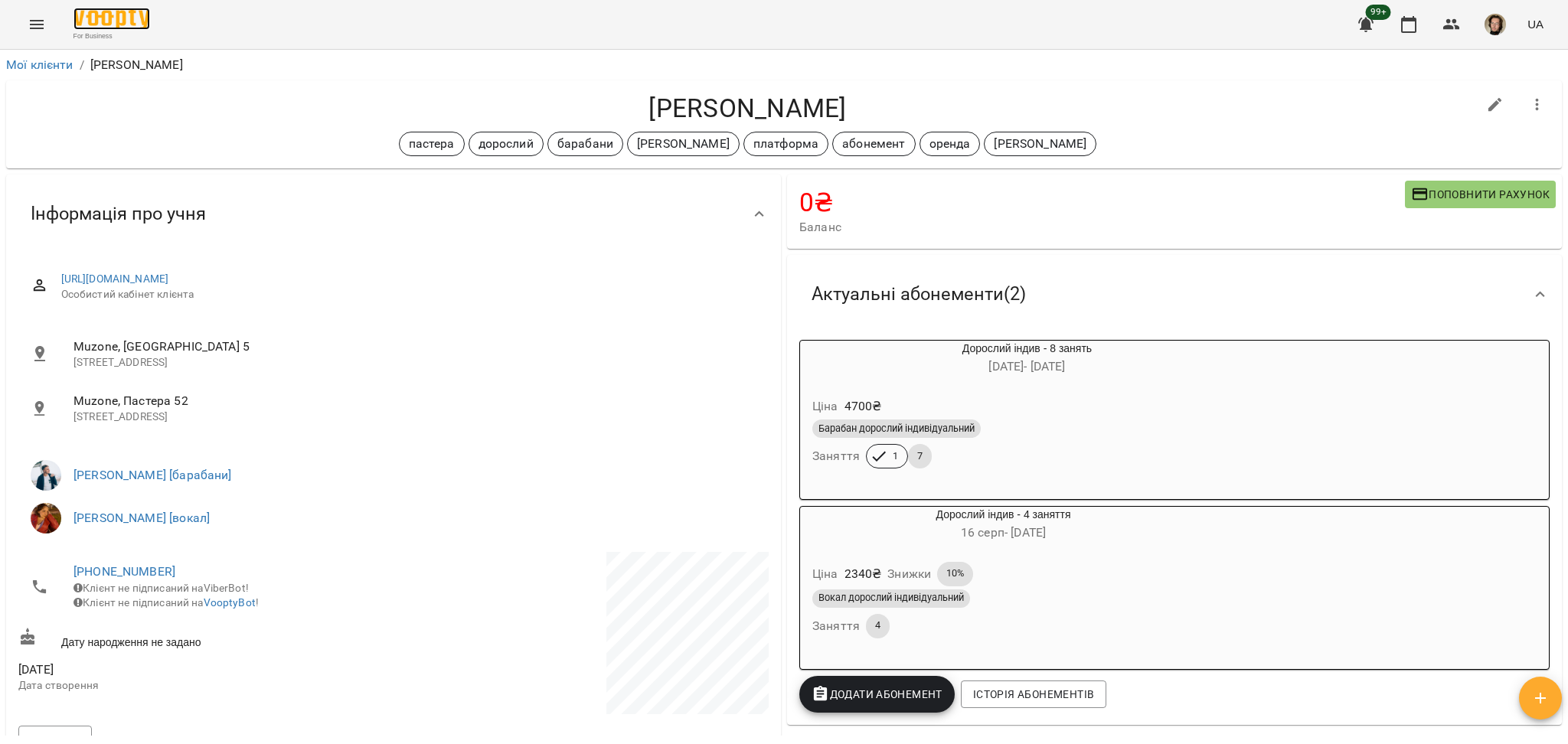
click at [103, 14] on img at bounding box center [112, 19] width 76 height 22
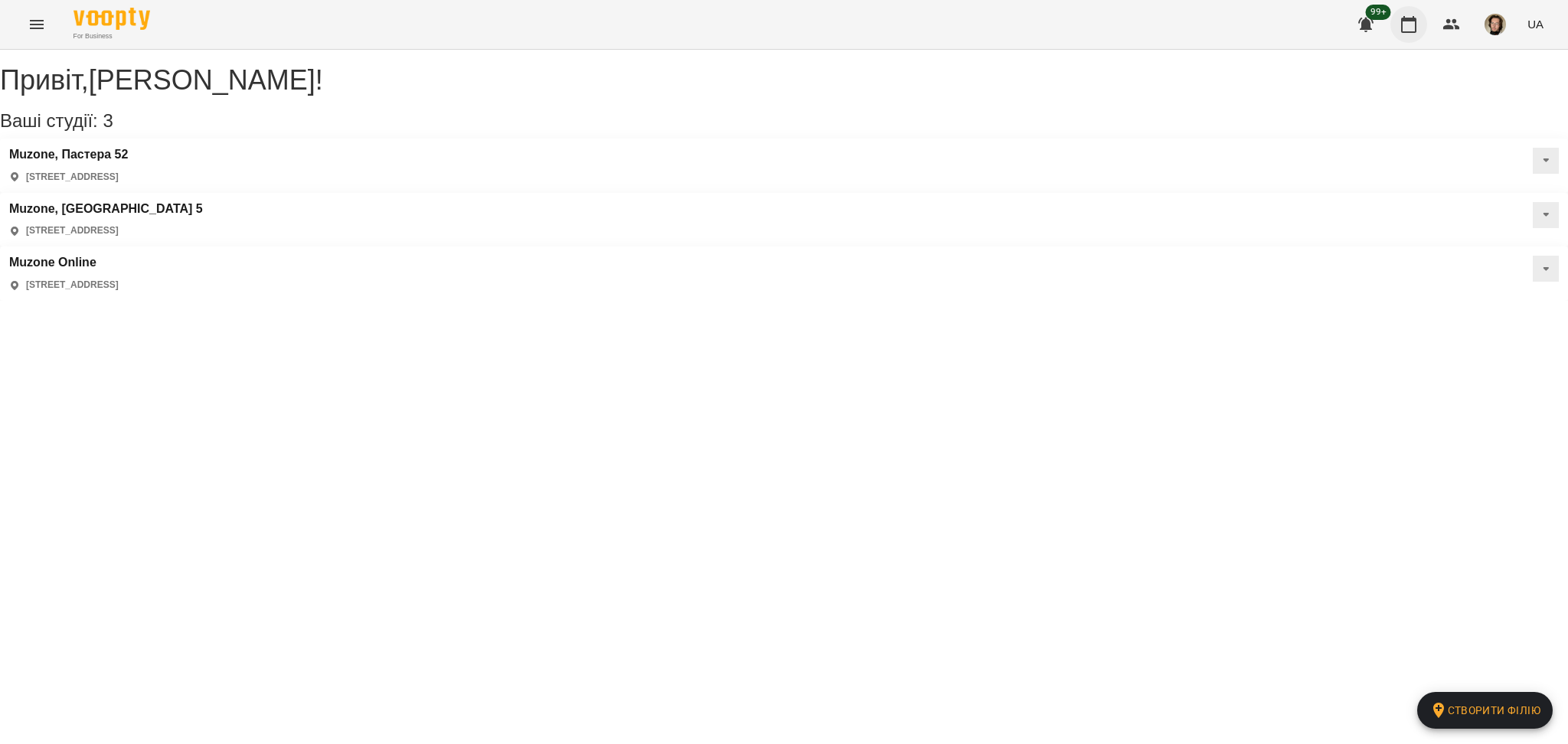
click at [1406, 27] on icon "button" at bounding box center [1408, 24] width 18 height 18
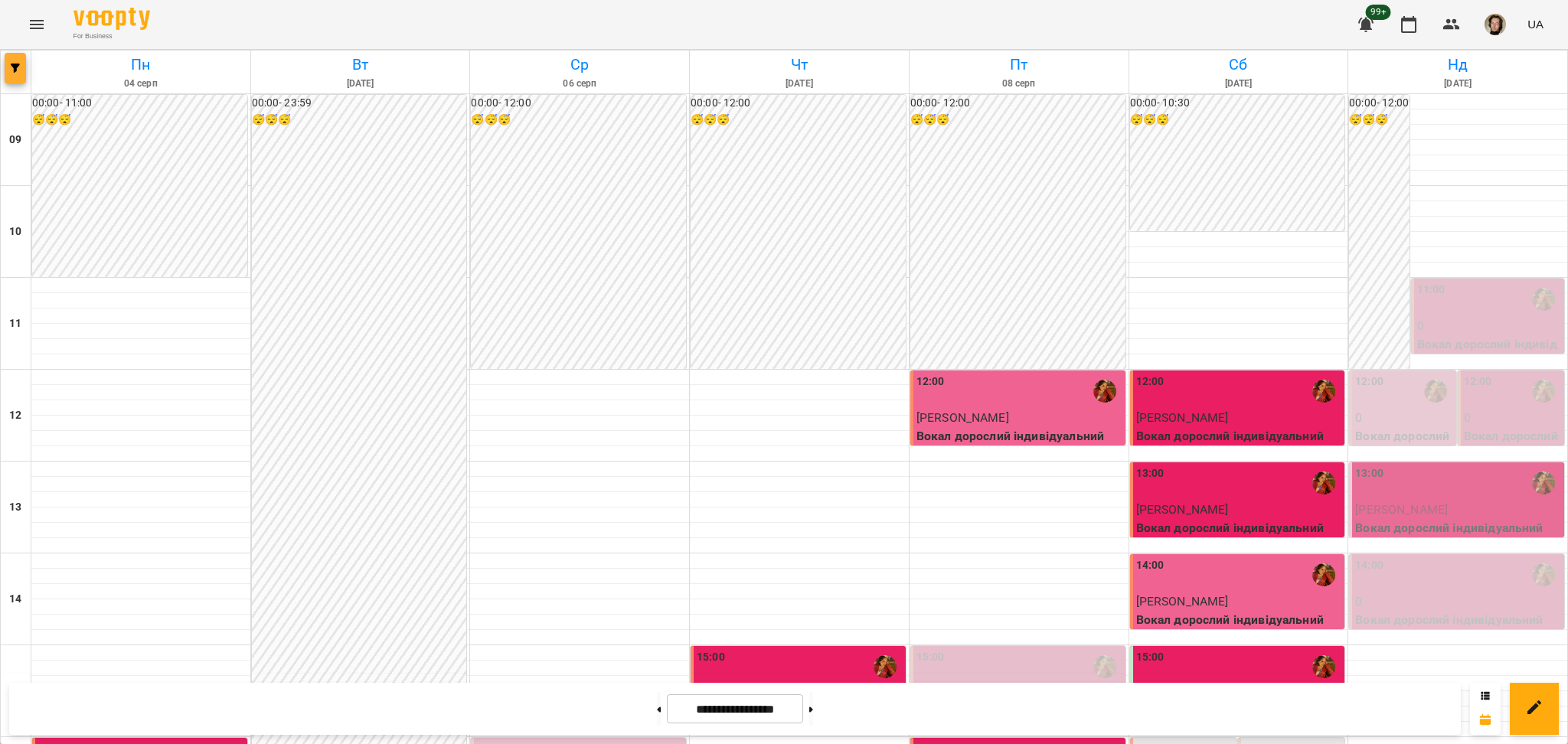
click at [7, 81] on button "button" at bounding box center [15, 68] width 21 height 31
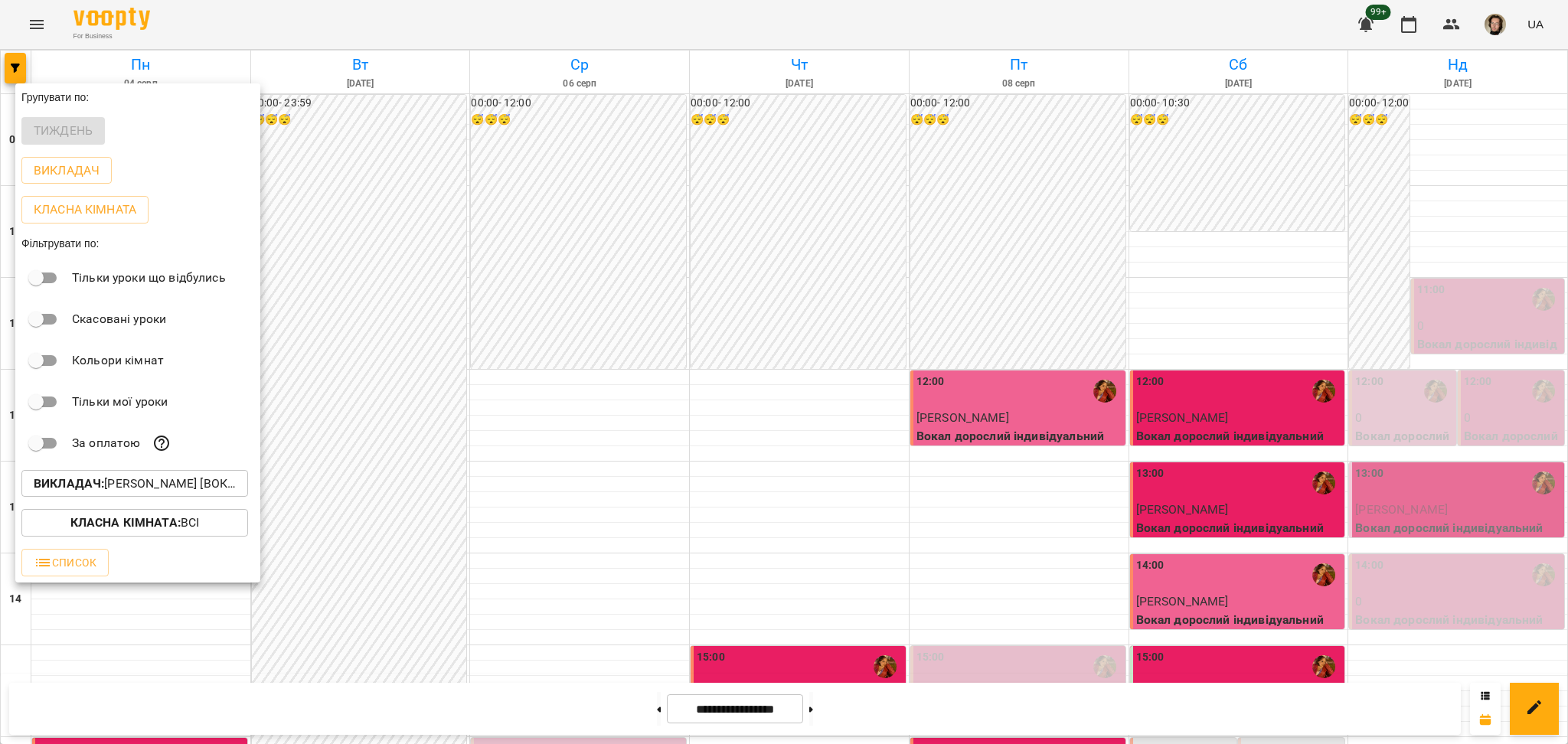
click at [66, 479] on p "Викладач : [PERSON_NAME] [вокал]" at bounding box center [134, 483] width 202 height 18
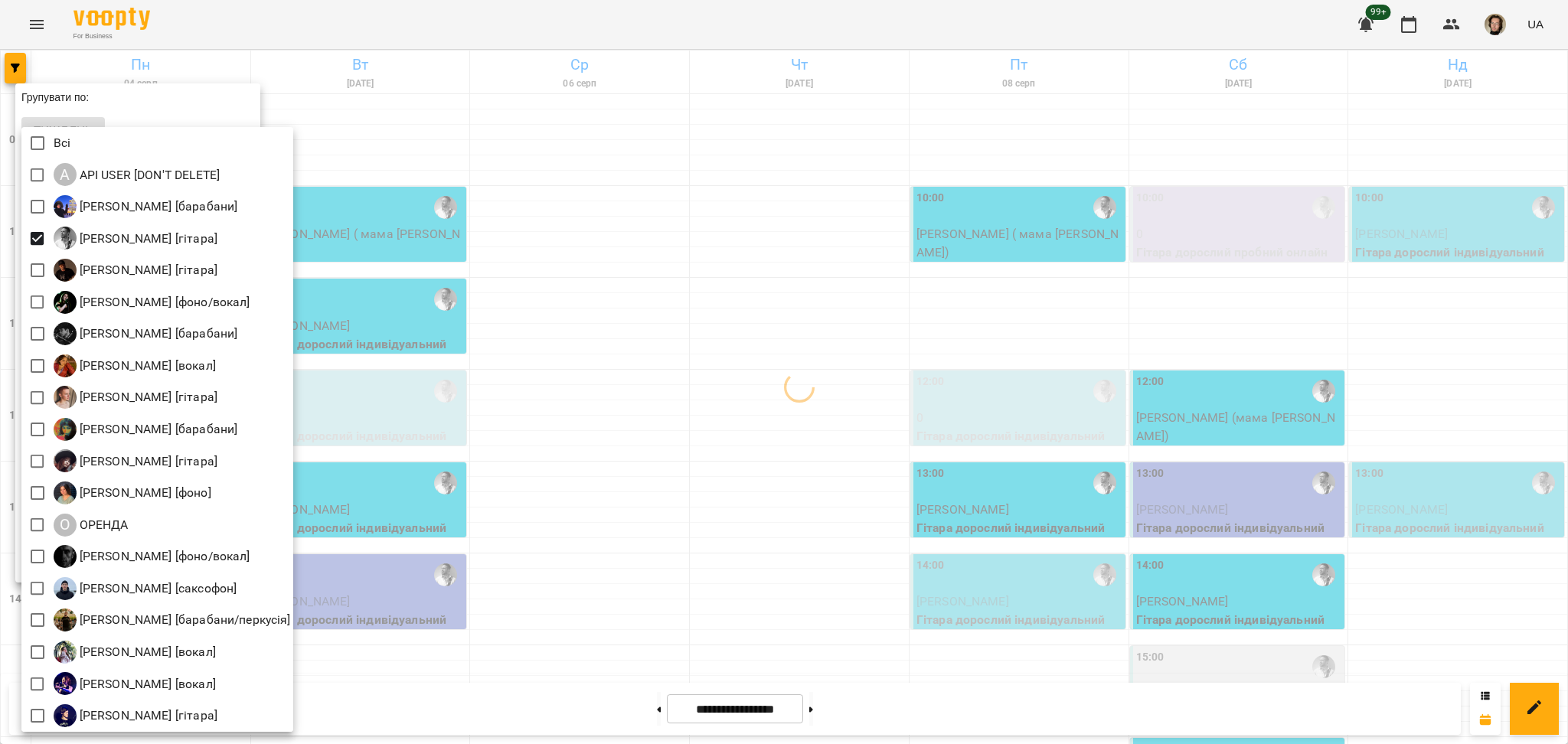
click at [533, 406] on div at bounding box center [784, 372] width 1568 height 744
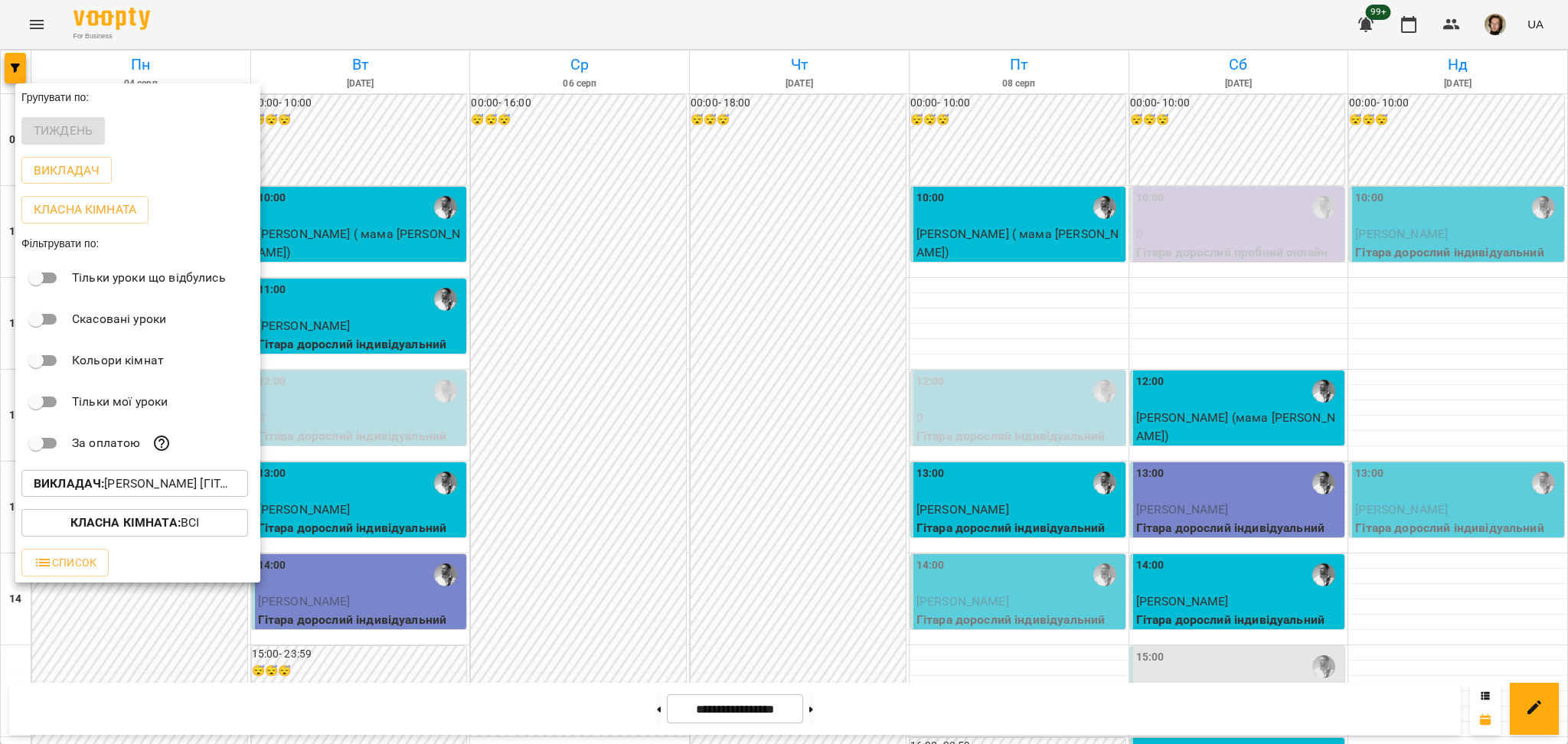
click at [537, 460] on div at bounding box center [784, 372] width 1568 height 744
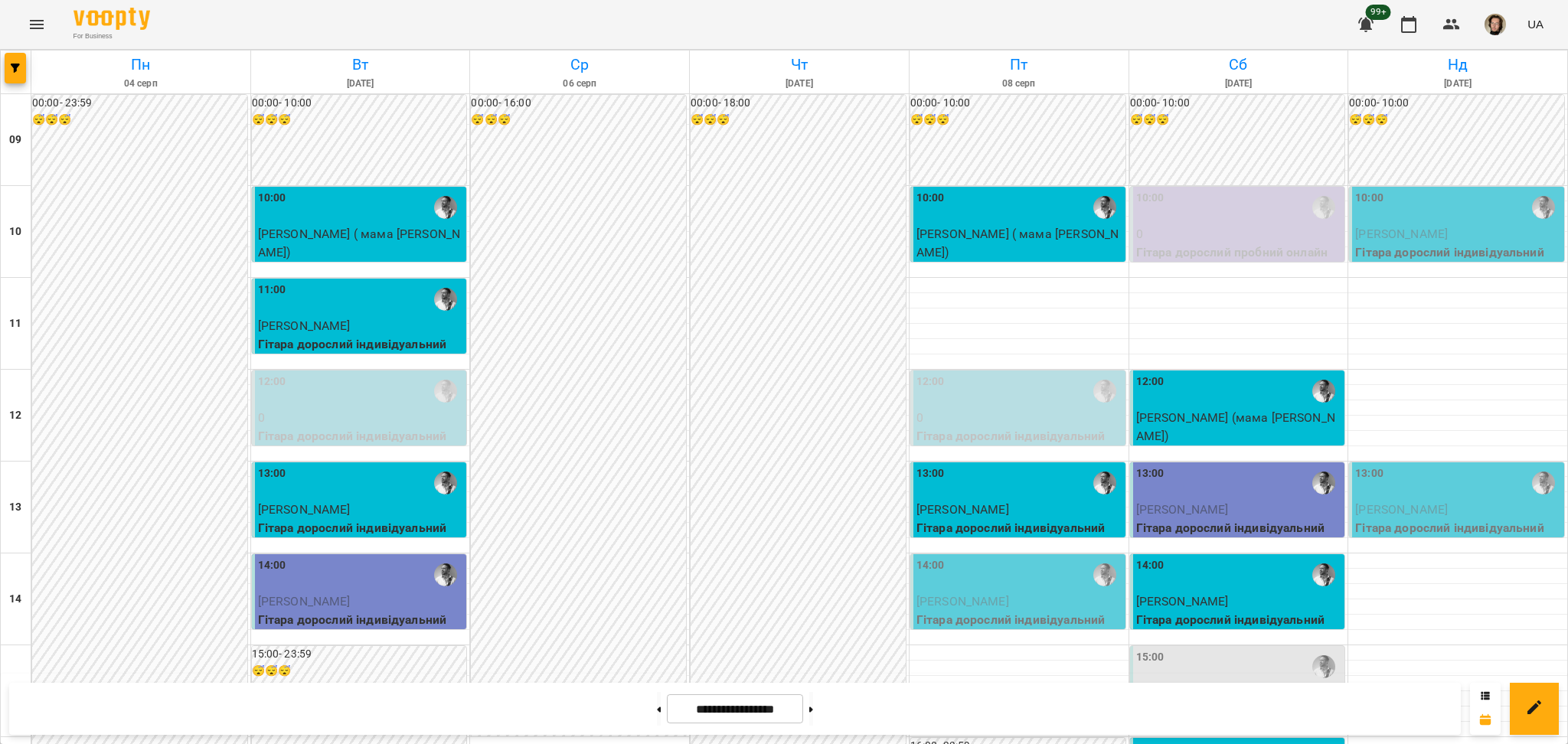
click at [1386, 216] on div "10:00" at bounding box center [1458, 207] width 206 height 35
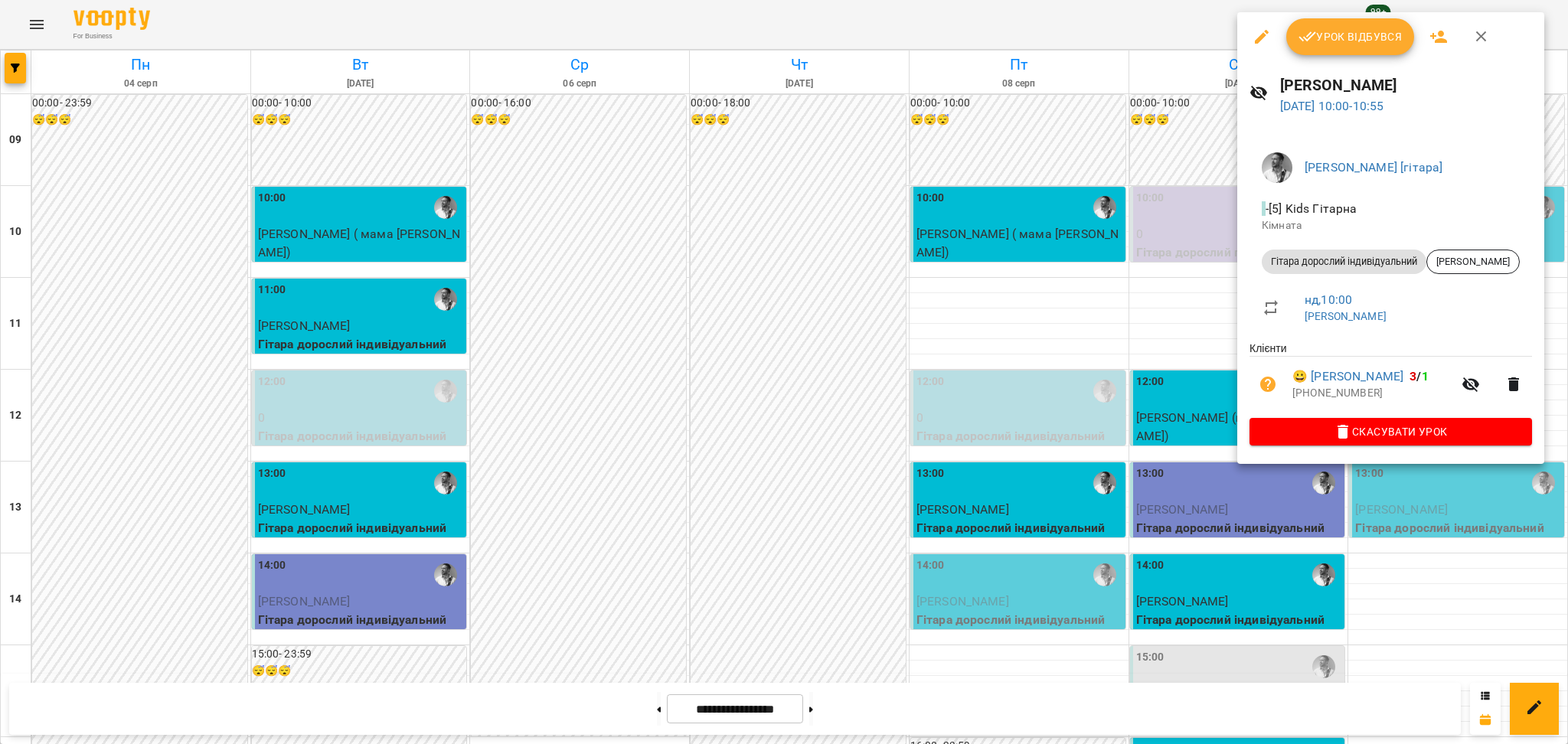
click at [1116, 293] on div at bounding box center [784, 372] width 1568 height 744
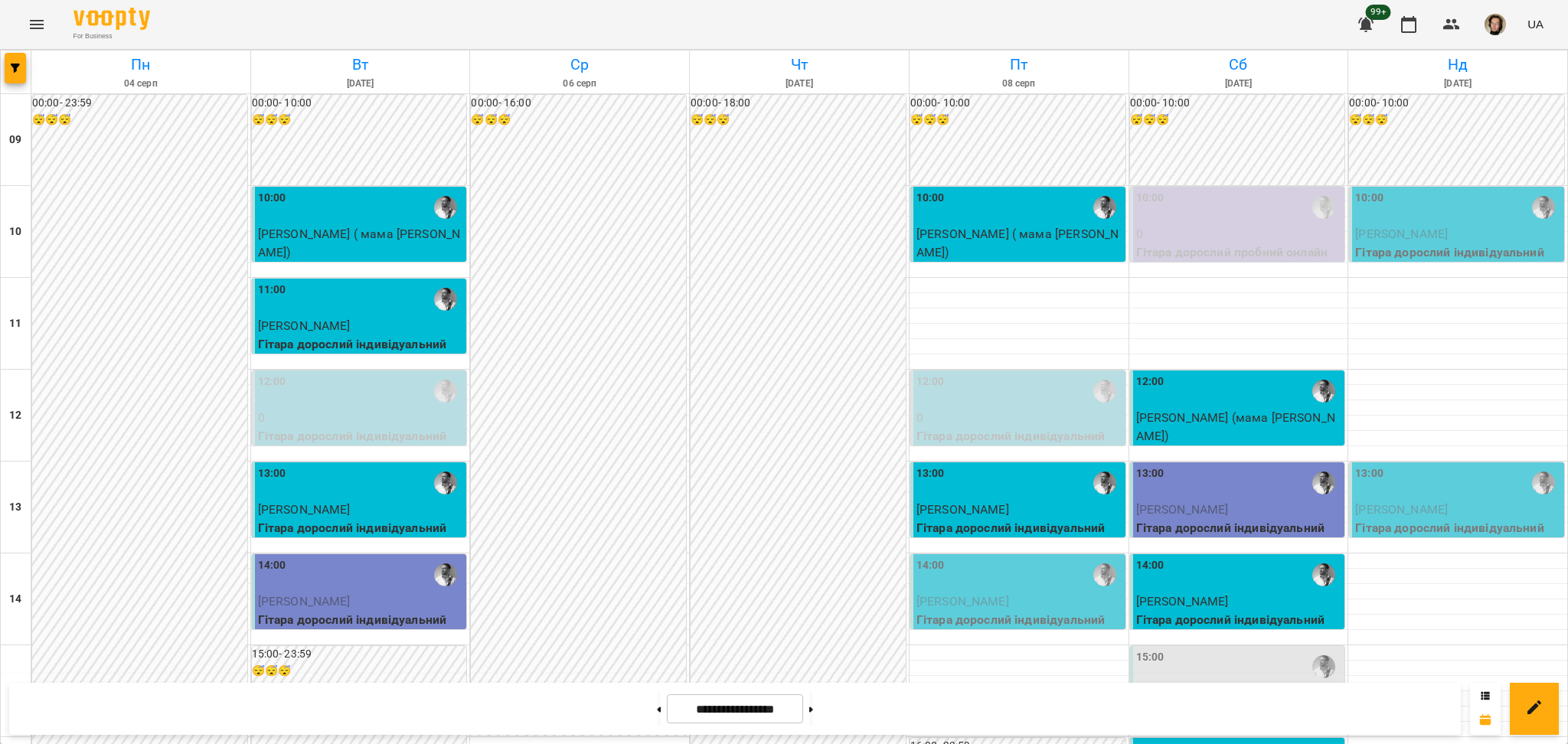
click at [1400, 210] on div "10:00" at bounding box center [1458, 207] width 206 height 35
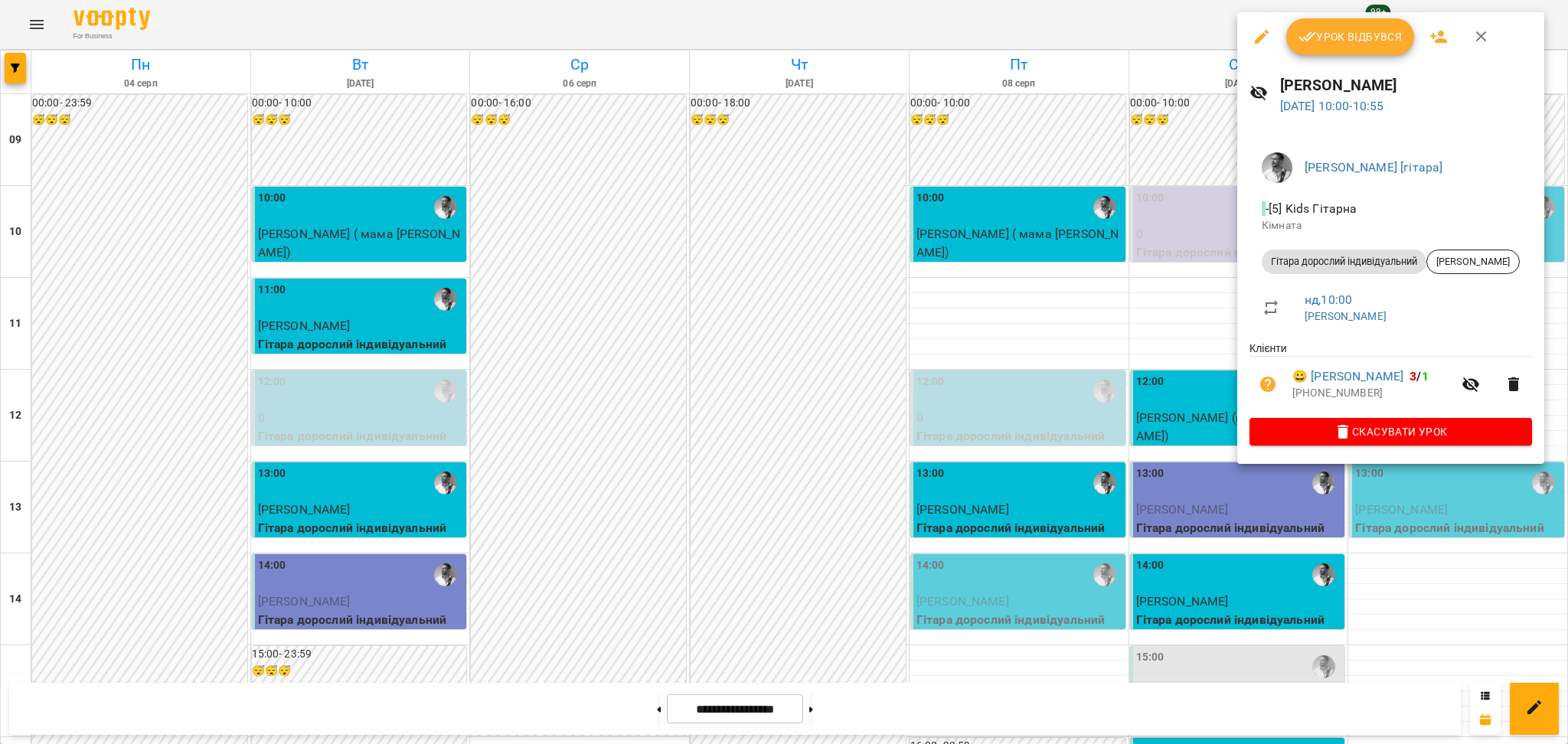
click at [1085, 329] on div at bounding box center [784, 372] width 1568 height 744
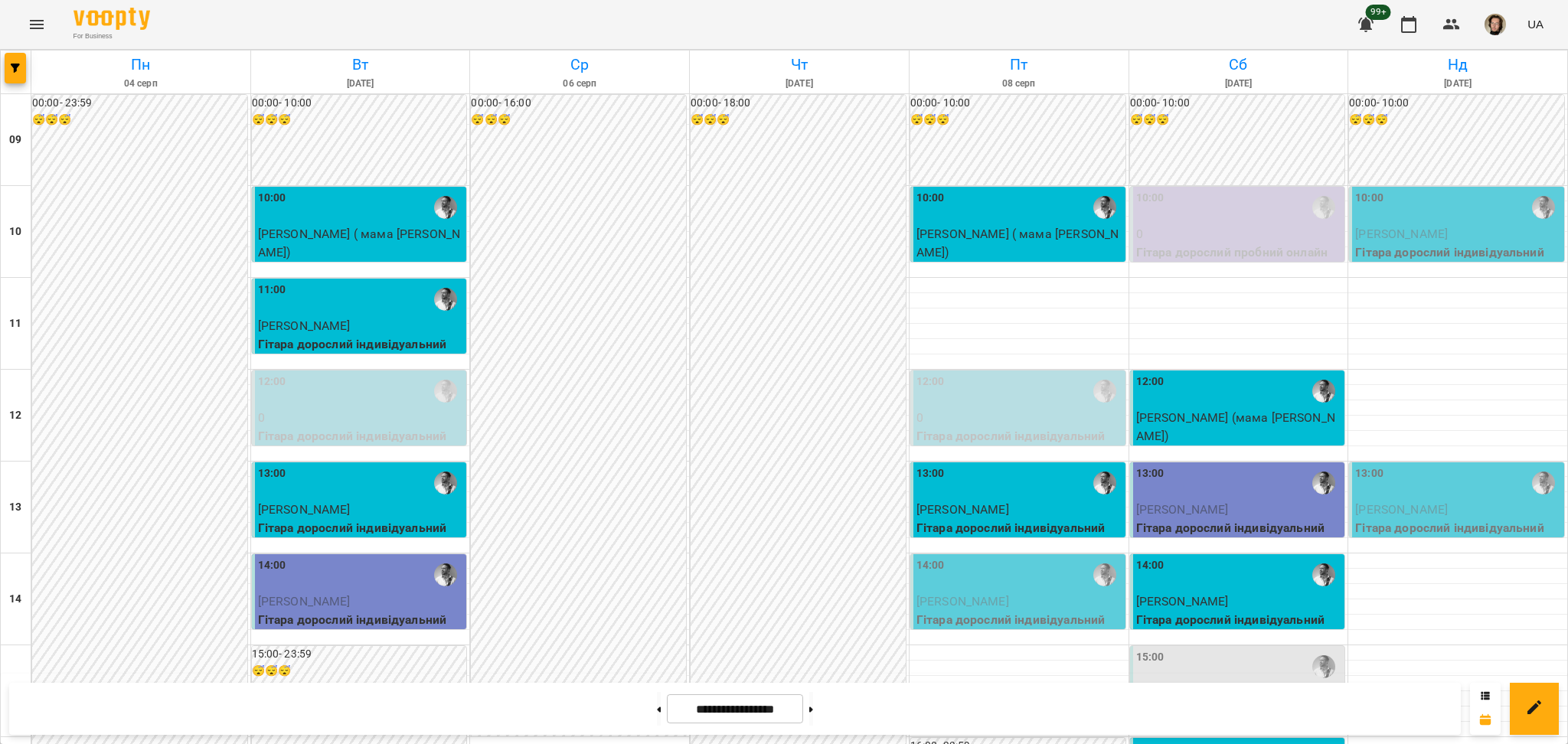
click at [30, 21] on icon "Menu" at bounding box center [37, 24] width 14 height 9
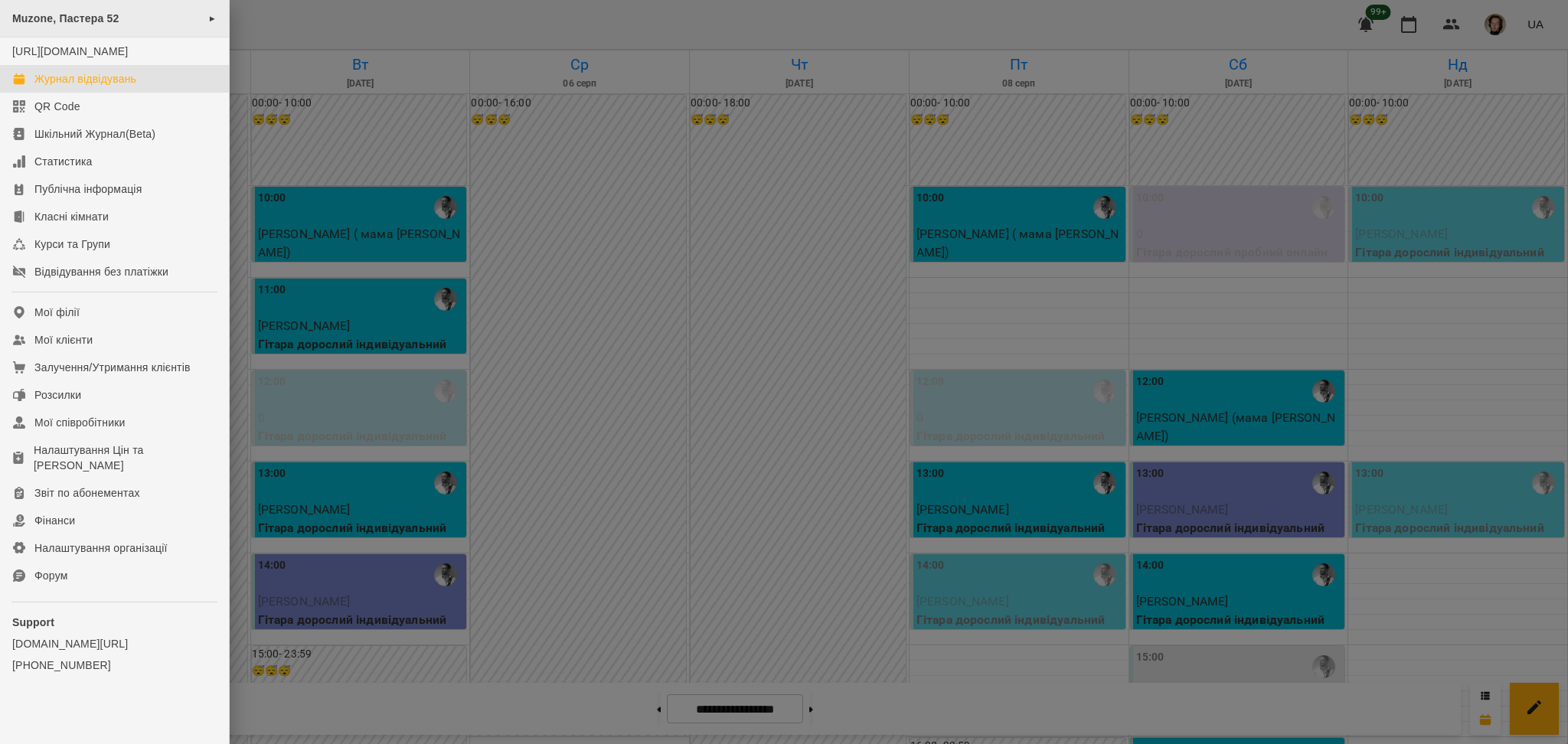
click at [82, 24] on span "Muzone, Пастера 52" at bounding box center [65, 18] width 107 height 12
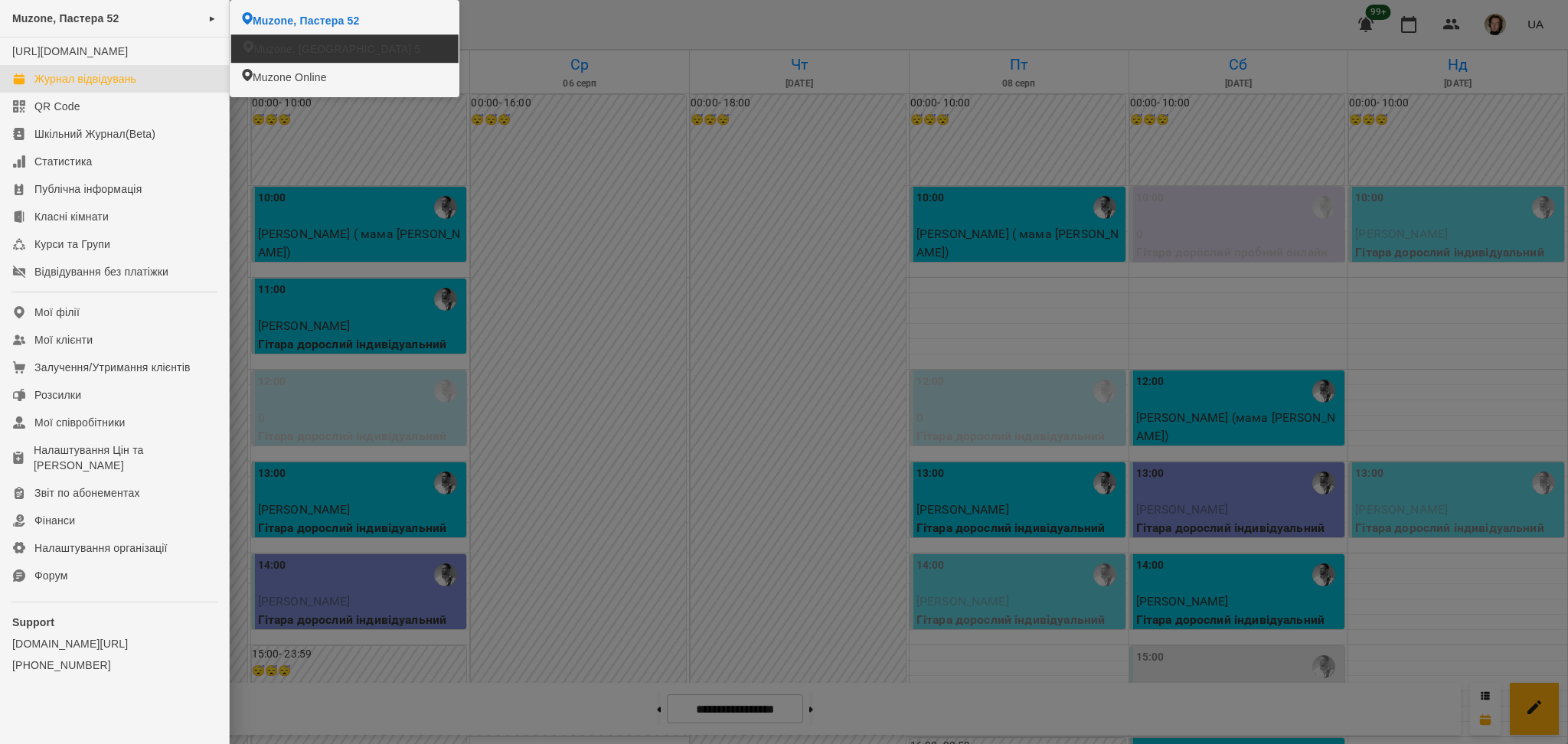
click at [292, 59] on li "Muzone, [GEOGRAPHIC_DATA] 5" at bounding box center [345, 48] width 228 height 28
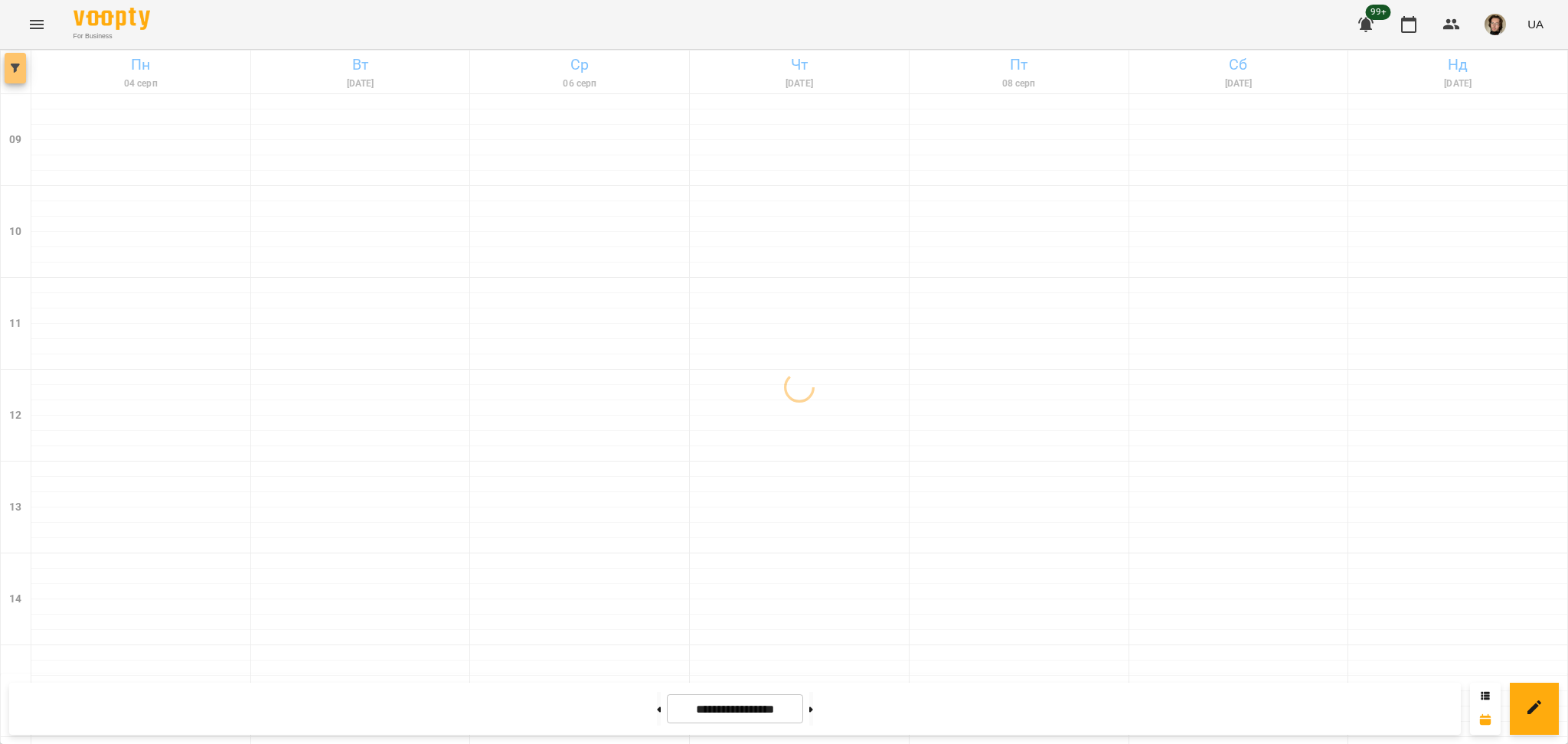
click at [20, 65] on span "button" at bounding box center [15, 68] width 21 height 9
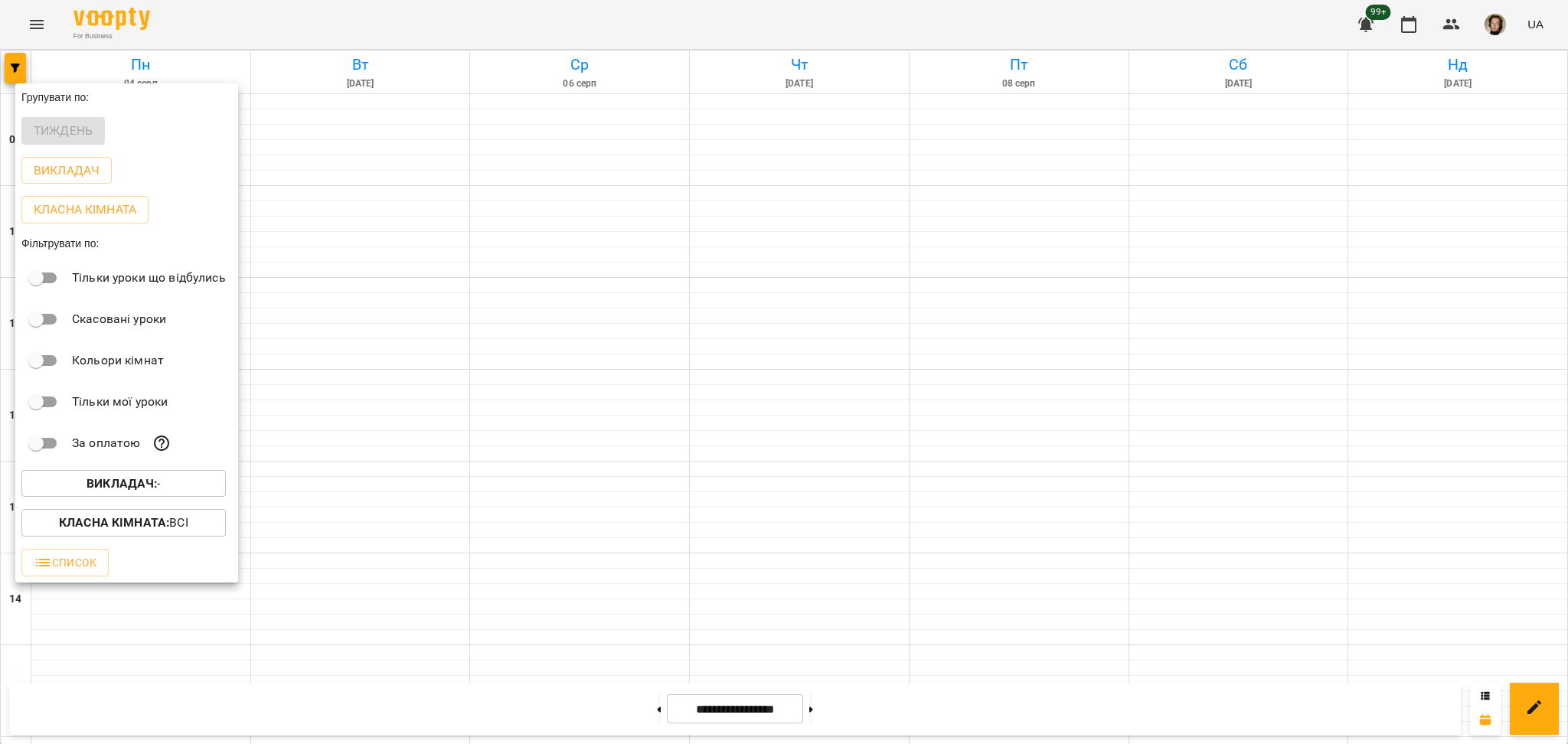
click at [121, 485] on b "Викладач :" at bounding box center [122, 483] width 70 height 15
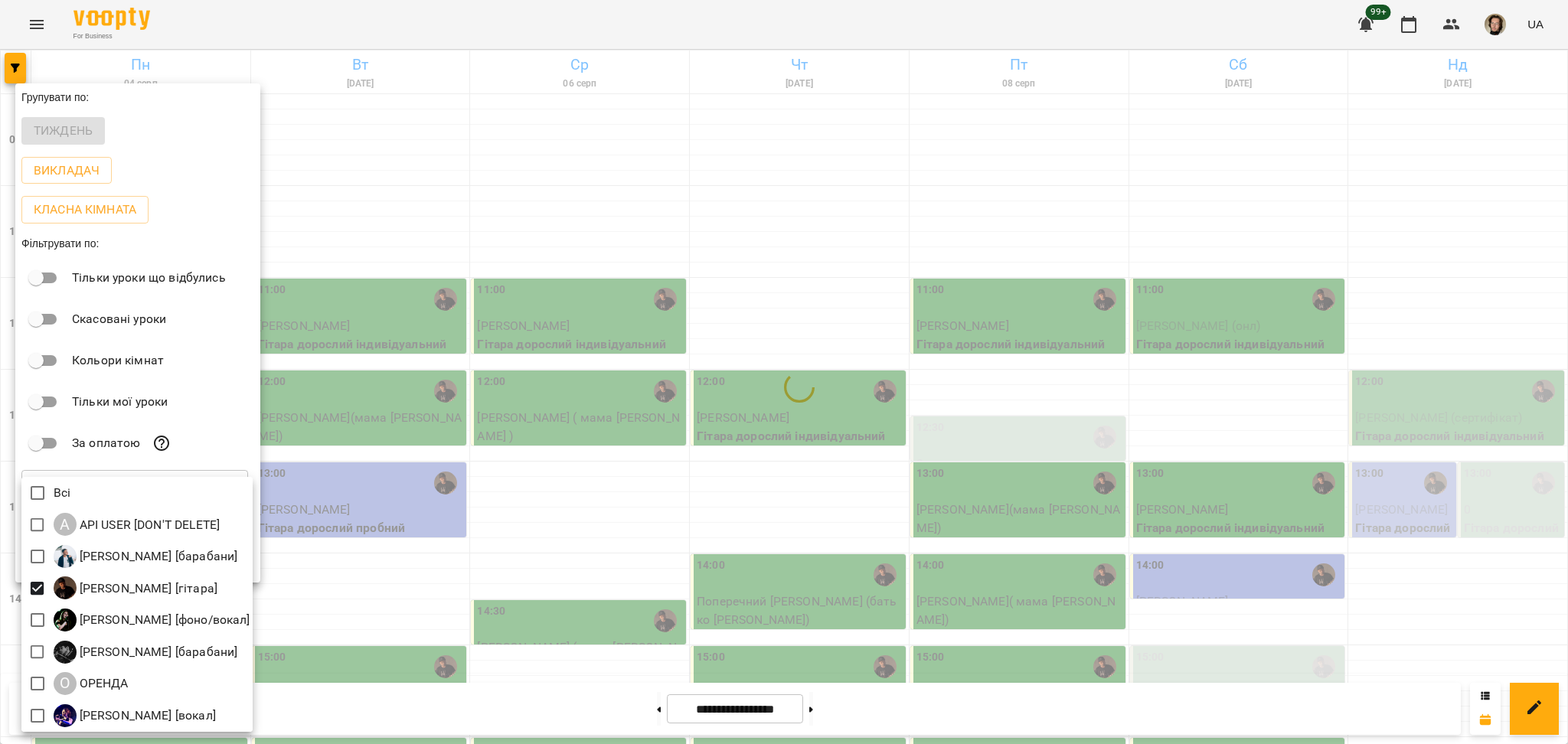
click at [363, 560] on div at bounding box center [784, 372] width 1568 height 744
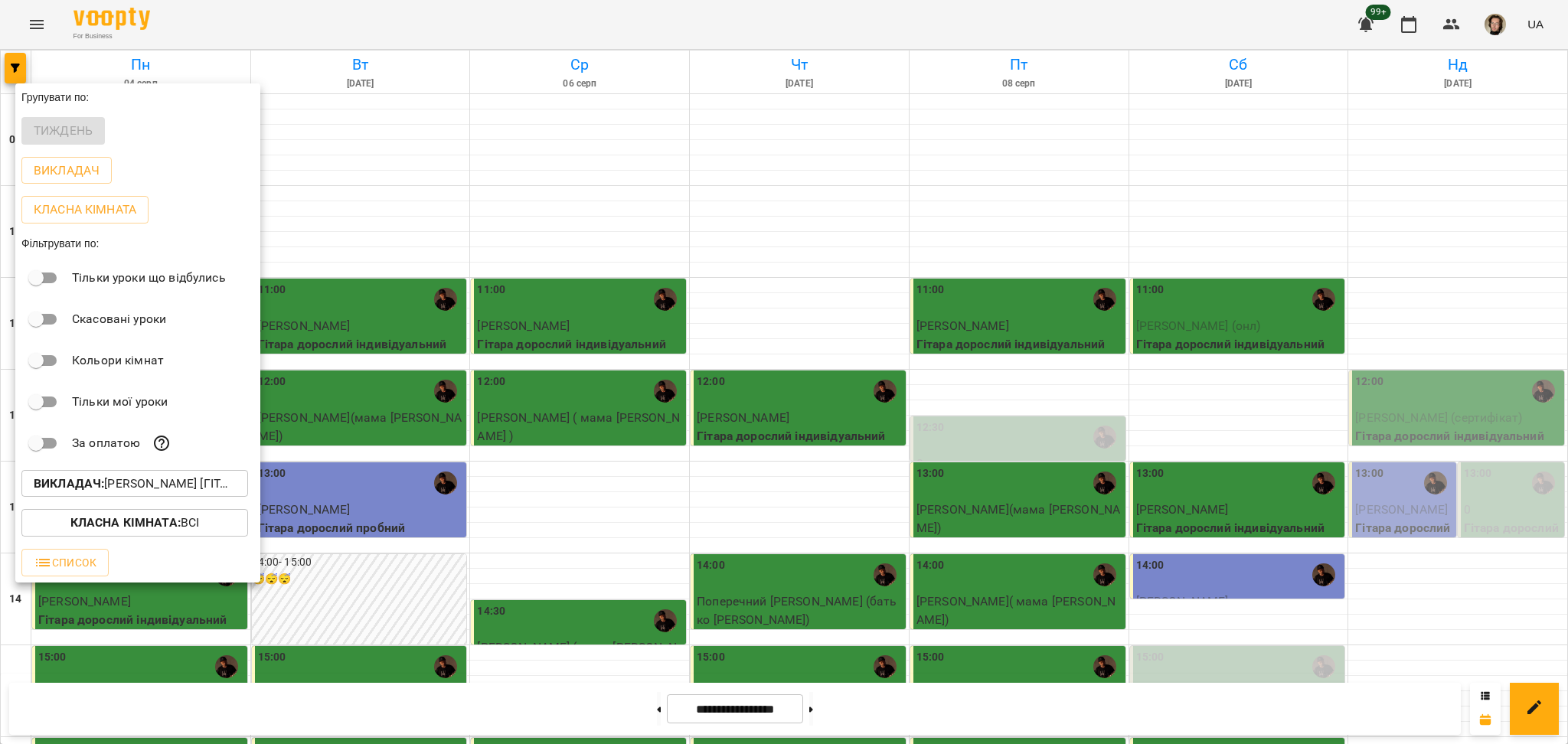
click at [472, 527] on div at bounding box center [784, 372] width 1568 height 744
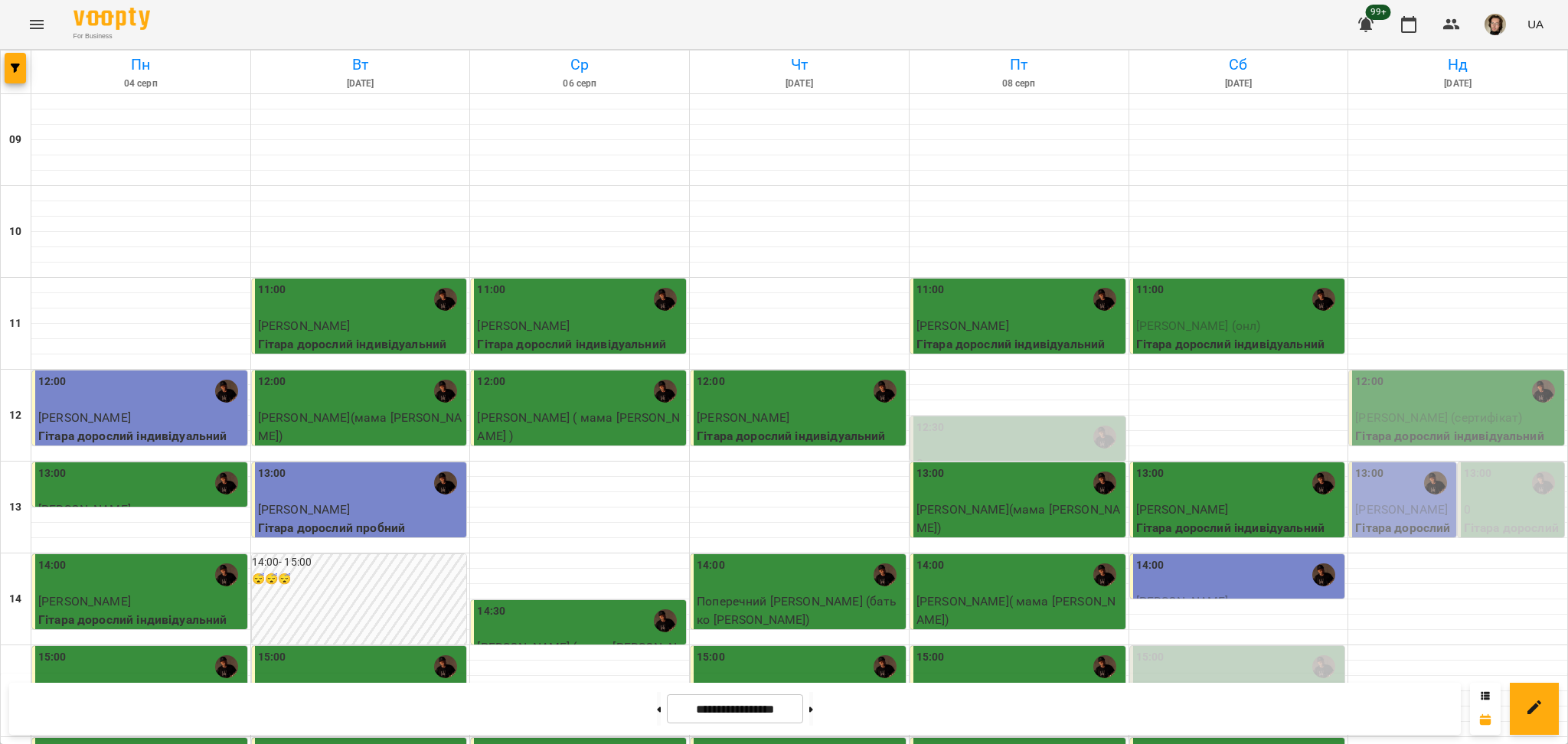
scroll to position [102, 0]
click at [1377, 374] on div "12:00" at bounding box center [1458, 391] width 206 height 35
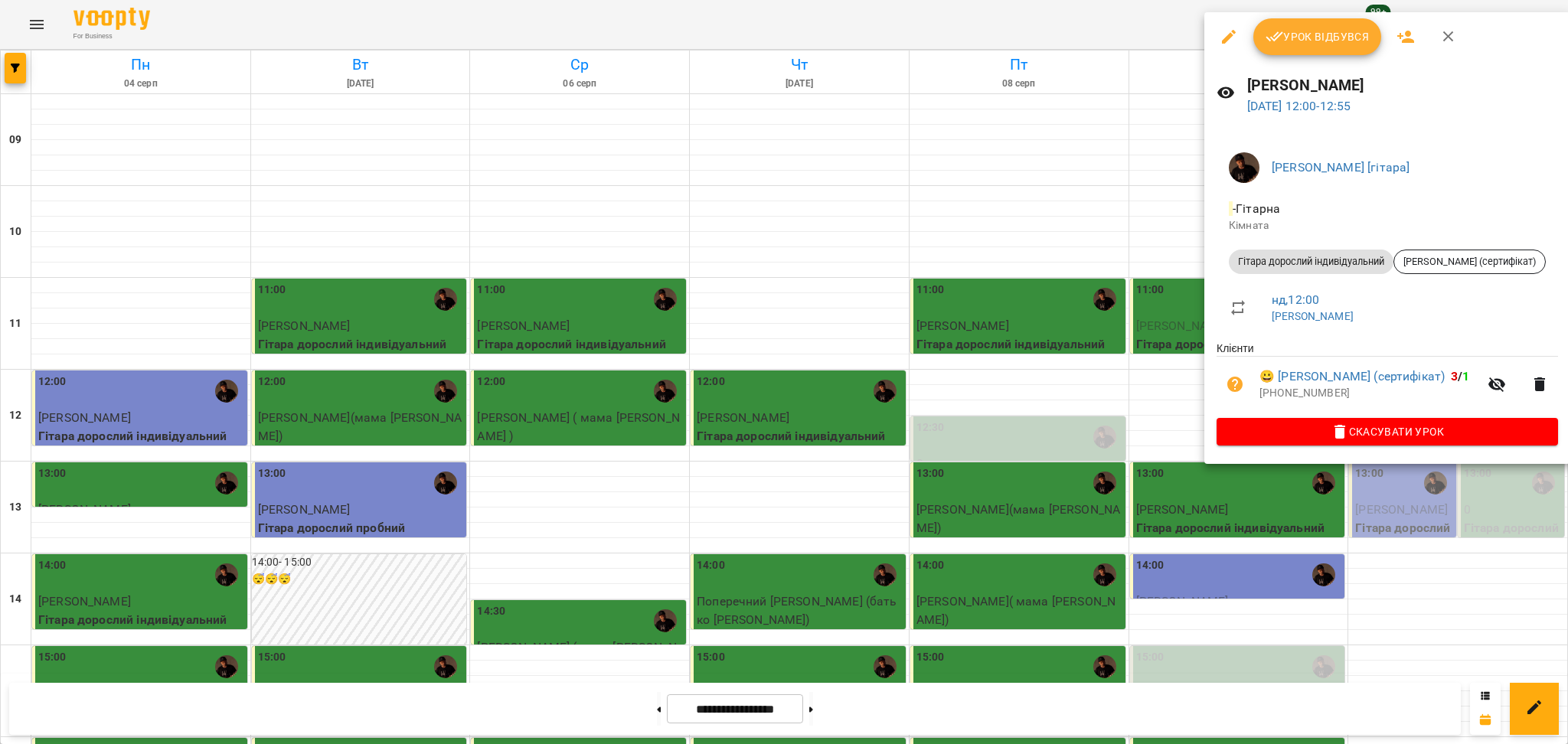
click at [1487, 386] on icon "button" at bounding box center [1496, 384] width 18 height 18
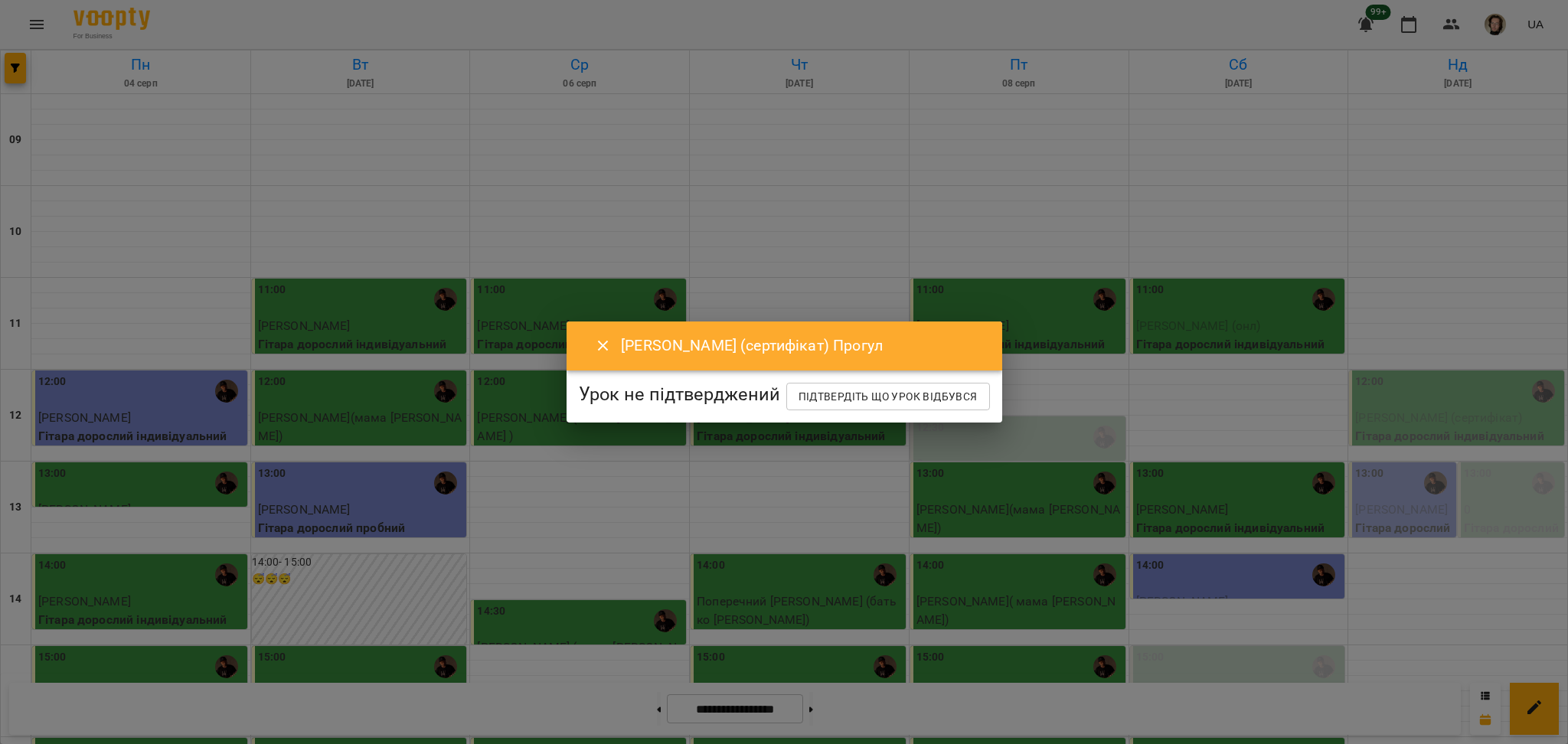
click at [585, 327] on button "Close" at bounding box center [603, 345] width 37 height 37
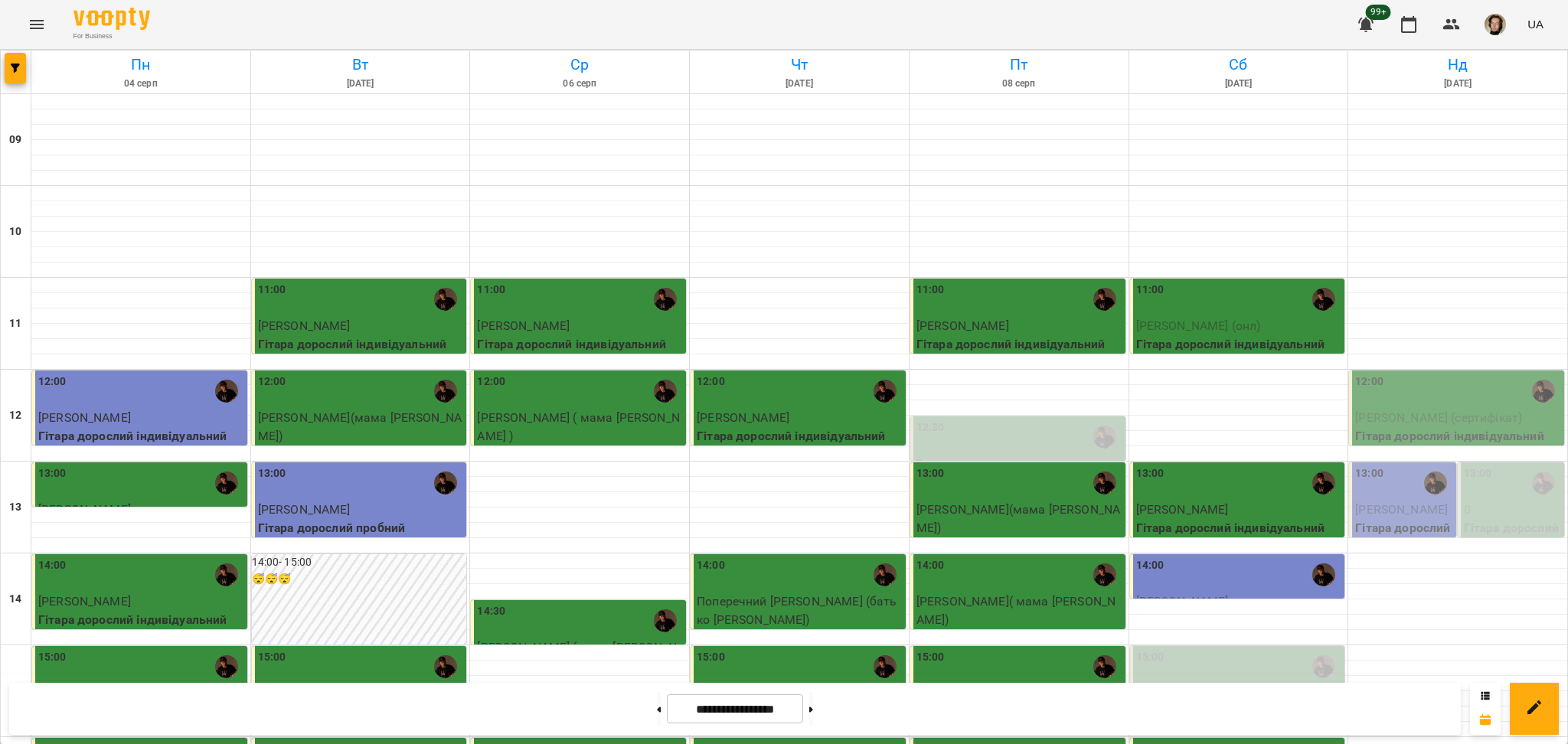
click at [1448, 374] on div "12:00" at bounding box center [1458, 391] width 206 height 35
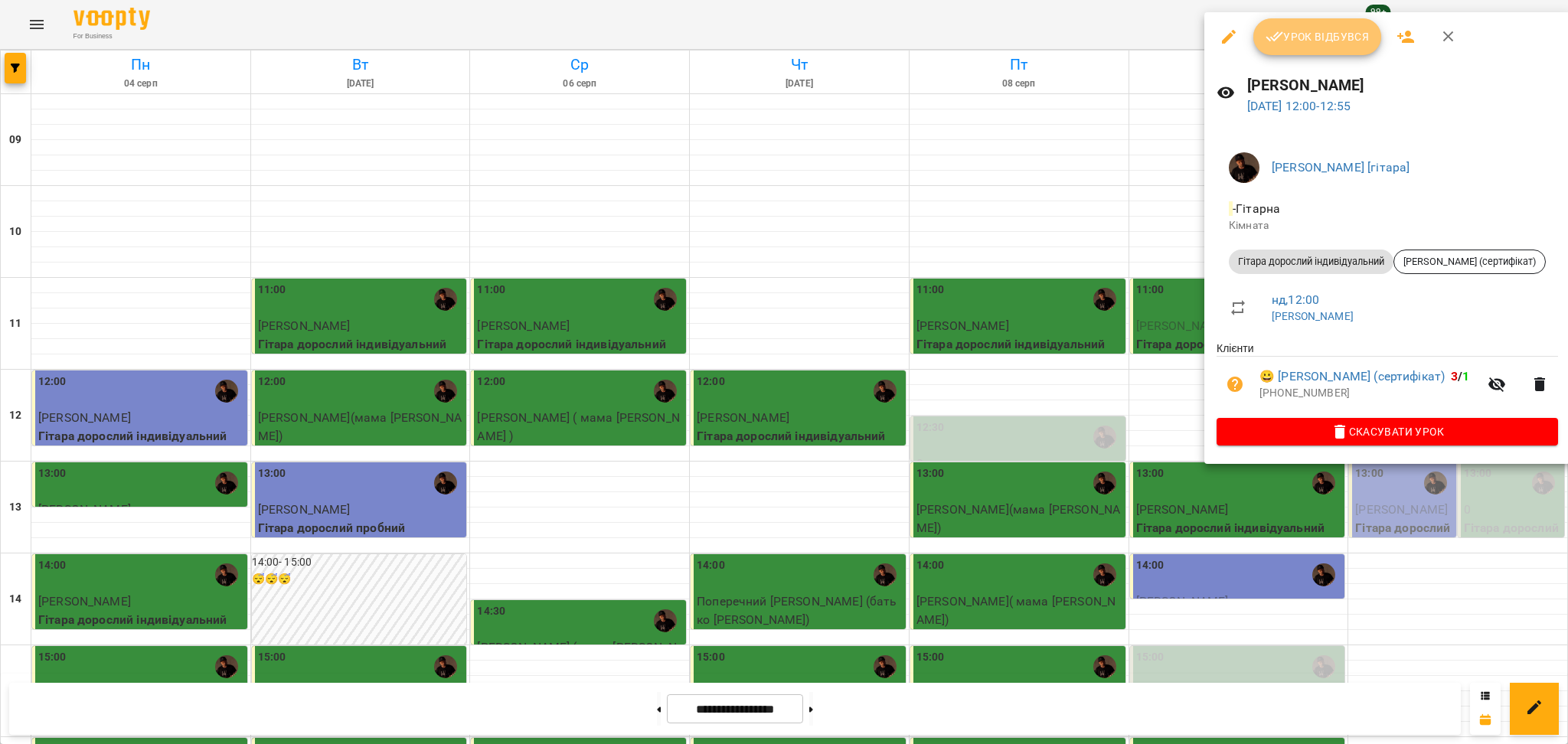
click at [1272, 49] on button "Урок відбувся" at bounding box center [1318, 36] width 129 height 37
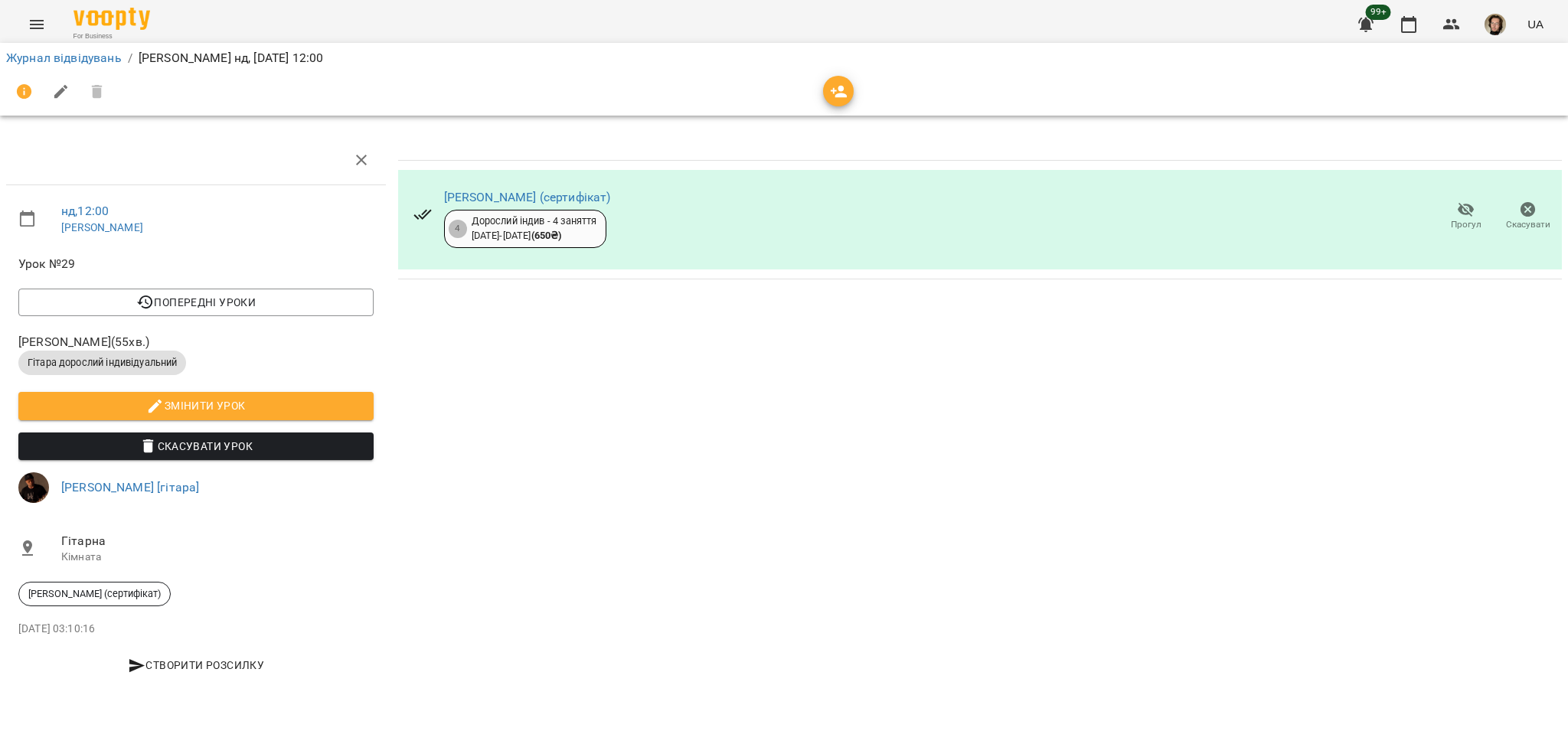
click at [1462, 205] on icon "button" at bounding box center [1466, 209] width 18 height 18
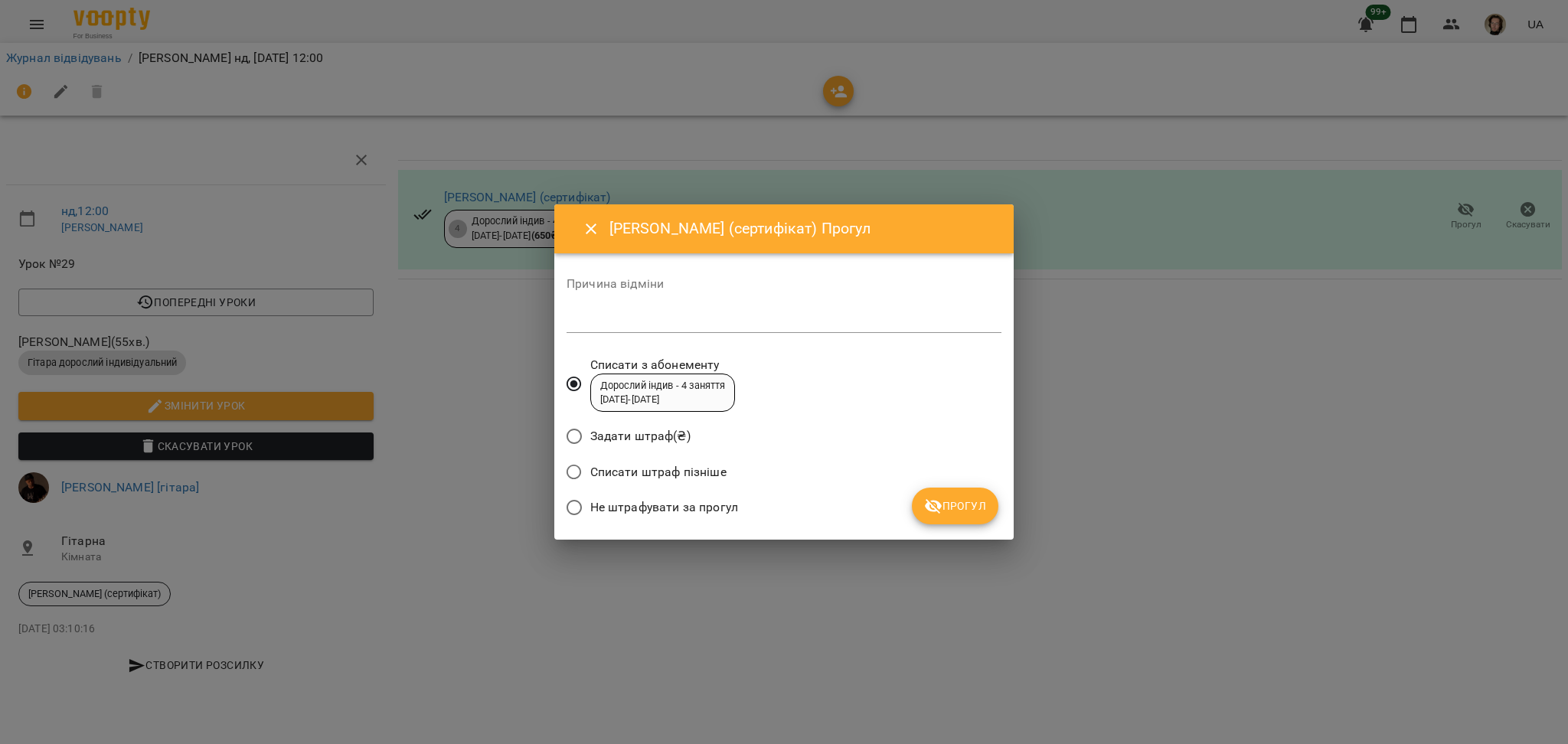
click at [705, 503] on span "Не штрафувати за прогул" at bounding box center [664, 507] width 148 height 18
click at [965, 491] on button "Прогул" at bounding box center [955, 506] width 87 height 37
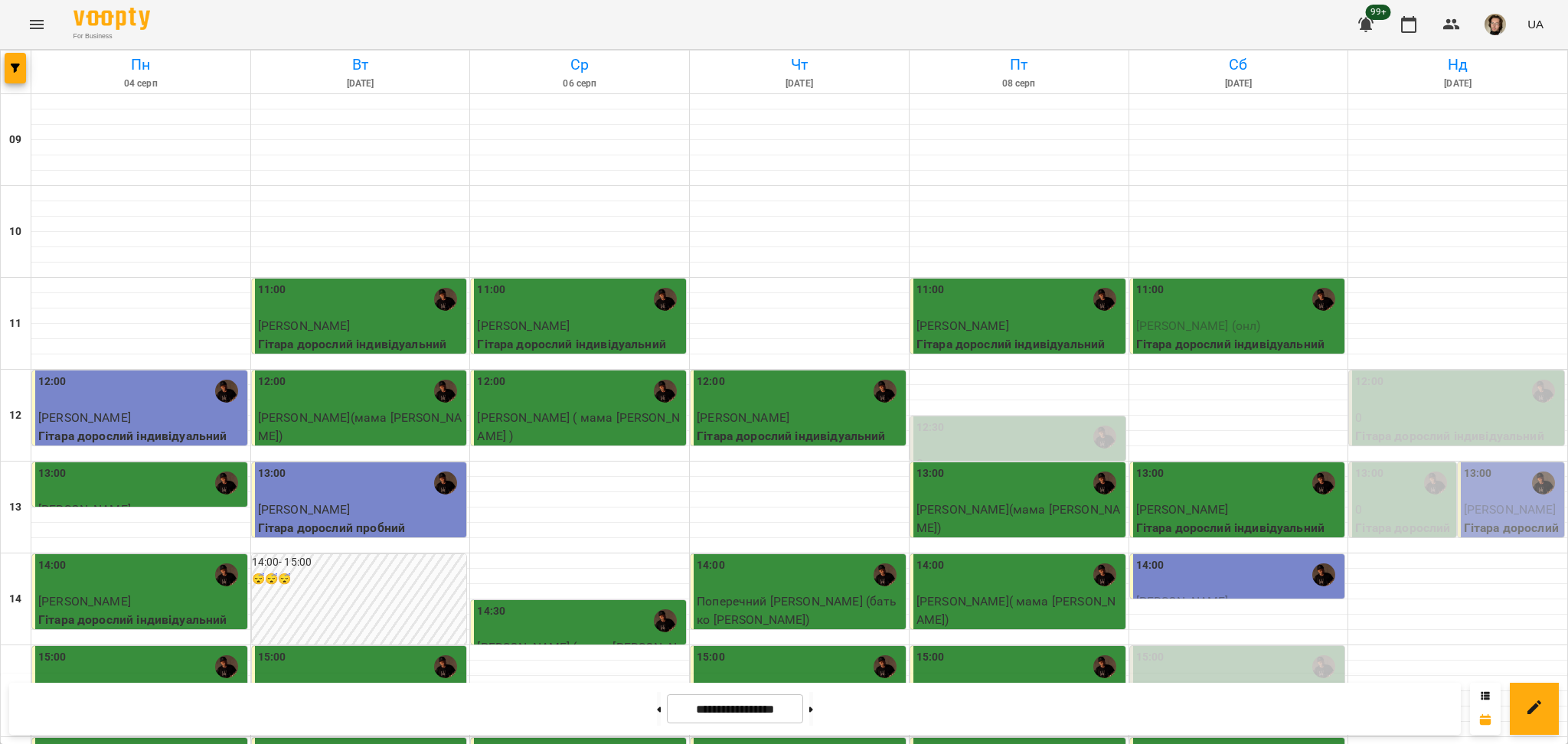
click at [1355, 381] on label "12:00" at bounding box center [1369, 382] width 28 height 17
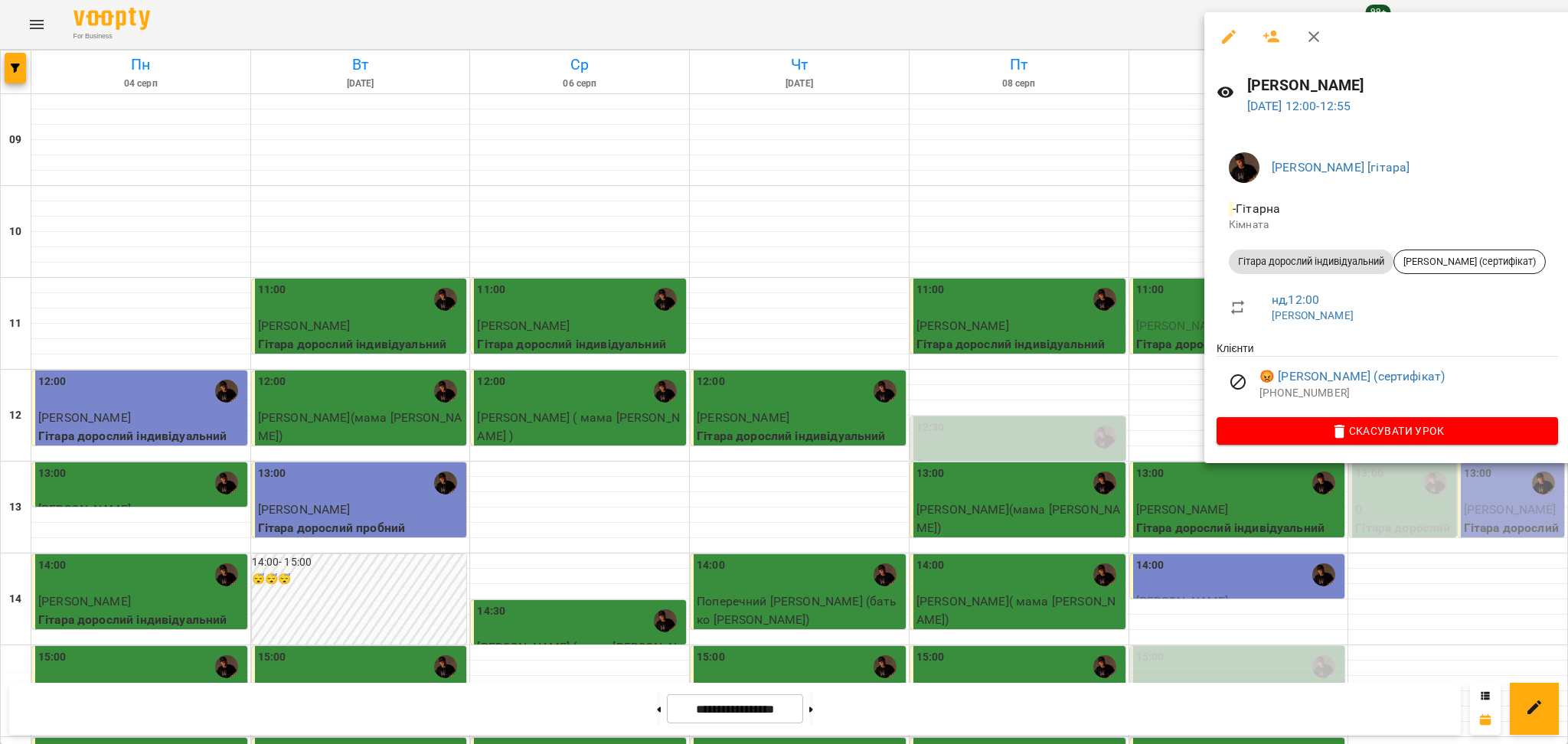
click at [1382, 569] on div at bounding box center [784, 372] width 1568 height 744
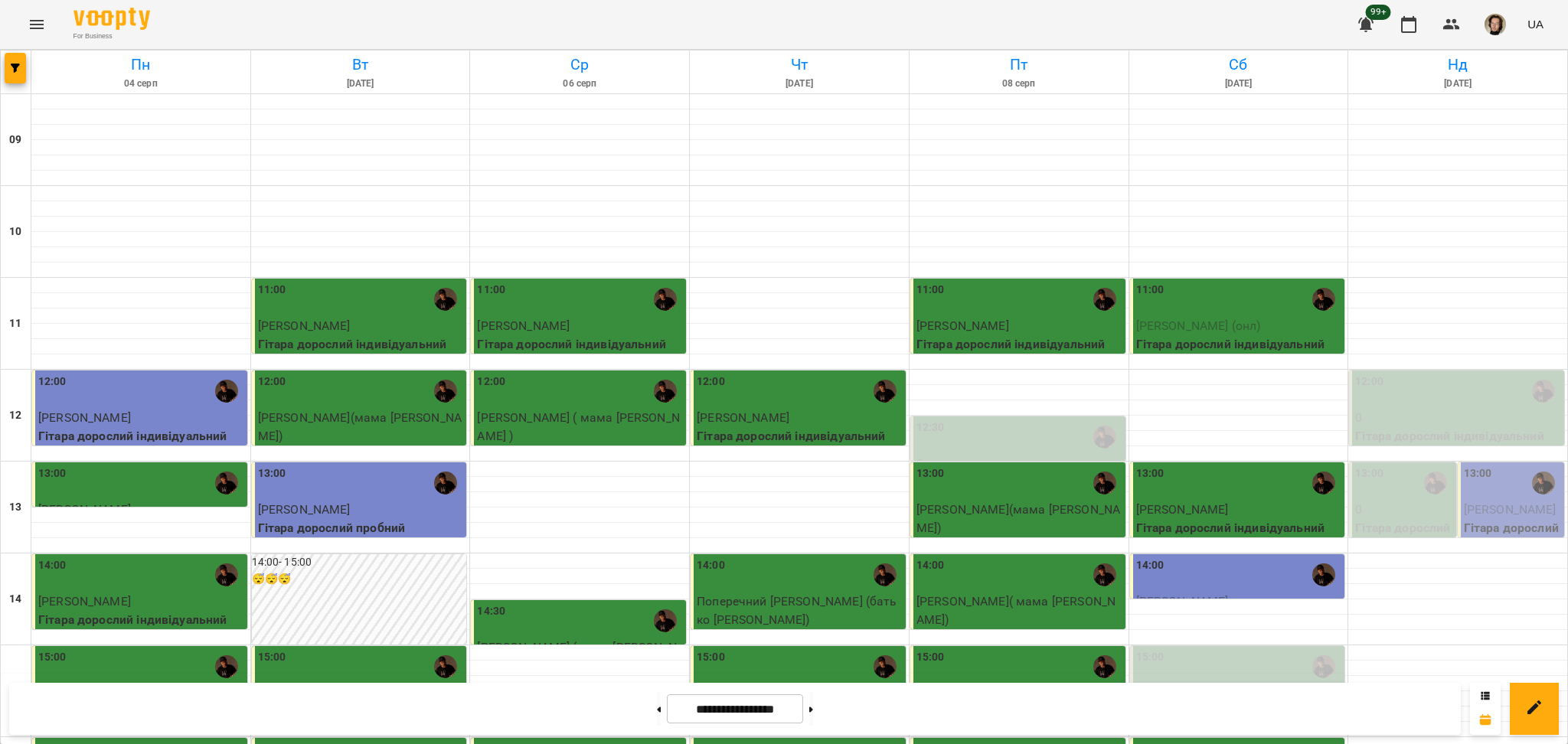
scroll to position [102, 0]
click at [1398, 374] on div "12:00" at bounding box center [1458, 391] width 206 height 35
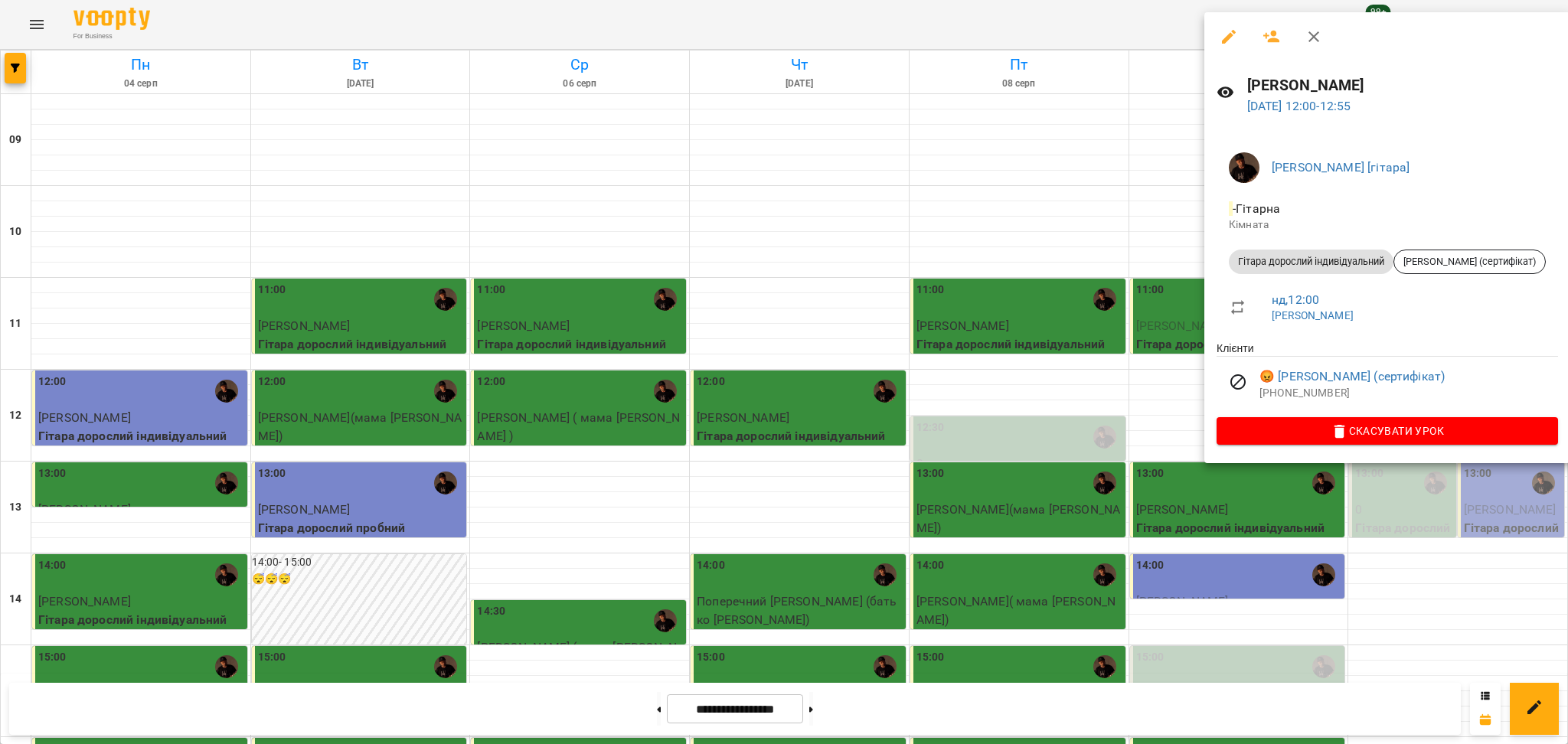
click at [983, 310] on div at bounding box center [784, 372] width 1568 height 744
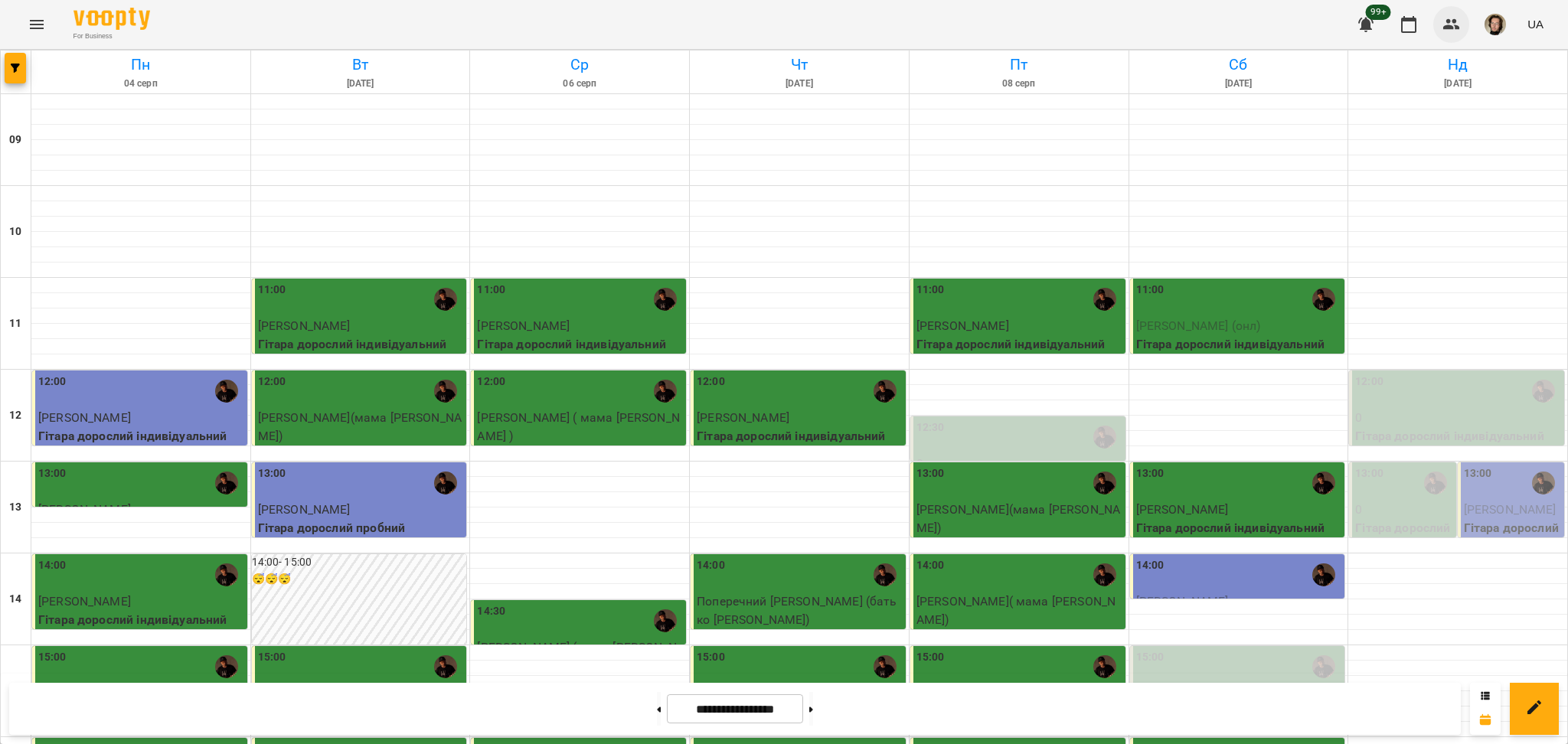
click at [1461, 28] on icon "button" at bounding box center [1451, 24] width 18 height 18
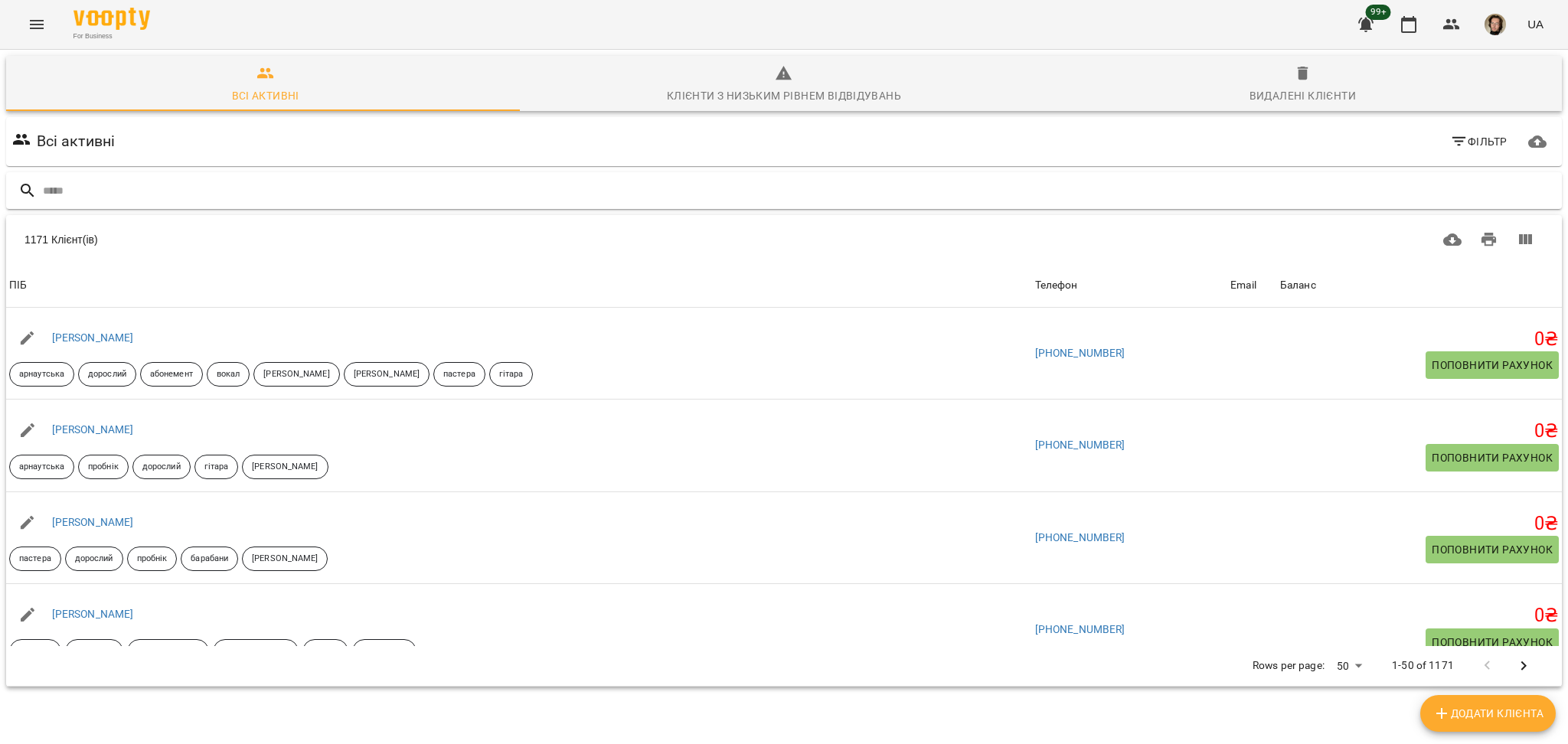
click at [223, 195] on input "text" at bounding box center [799, 191] width 1513 height 25
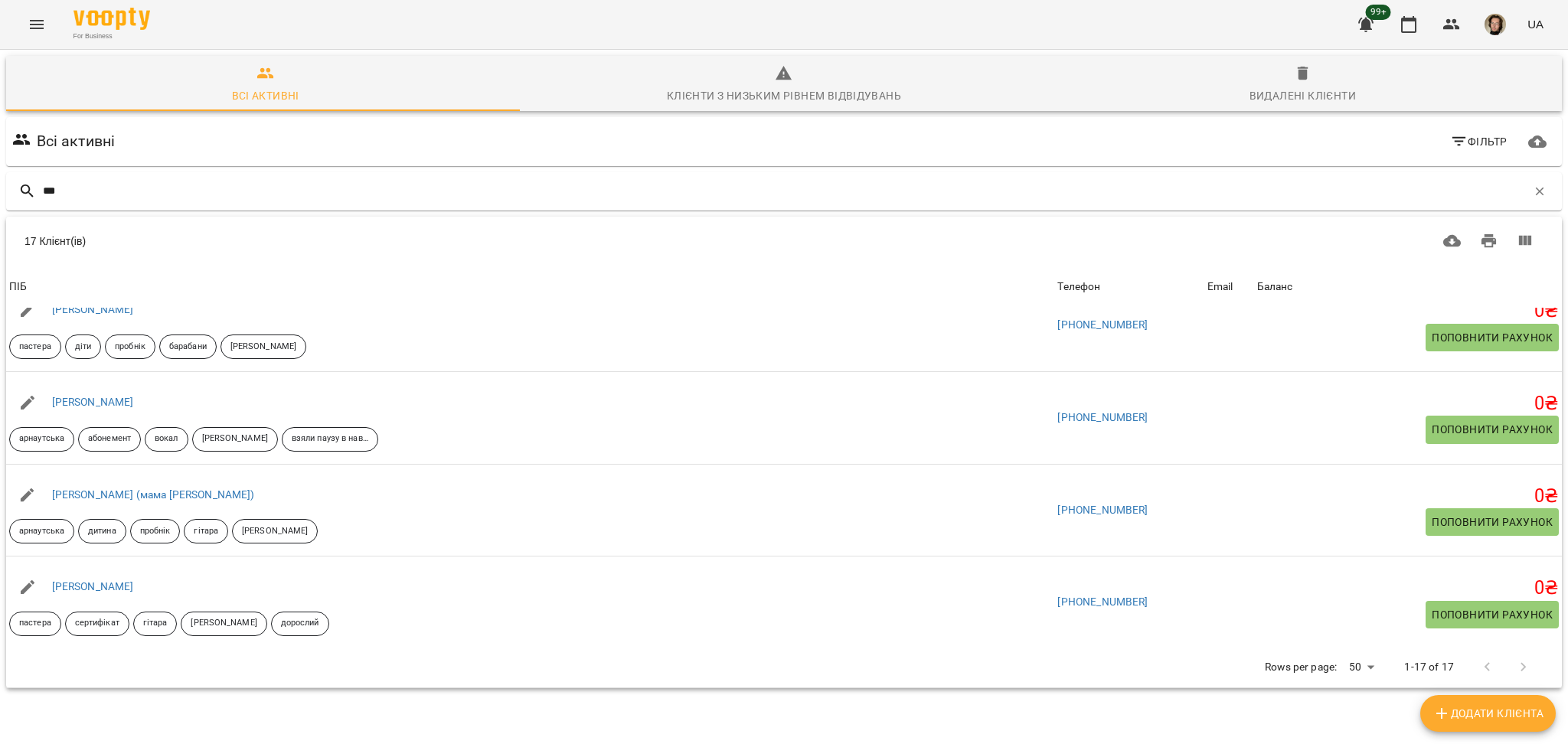
scroll to position [1231, 0]
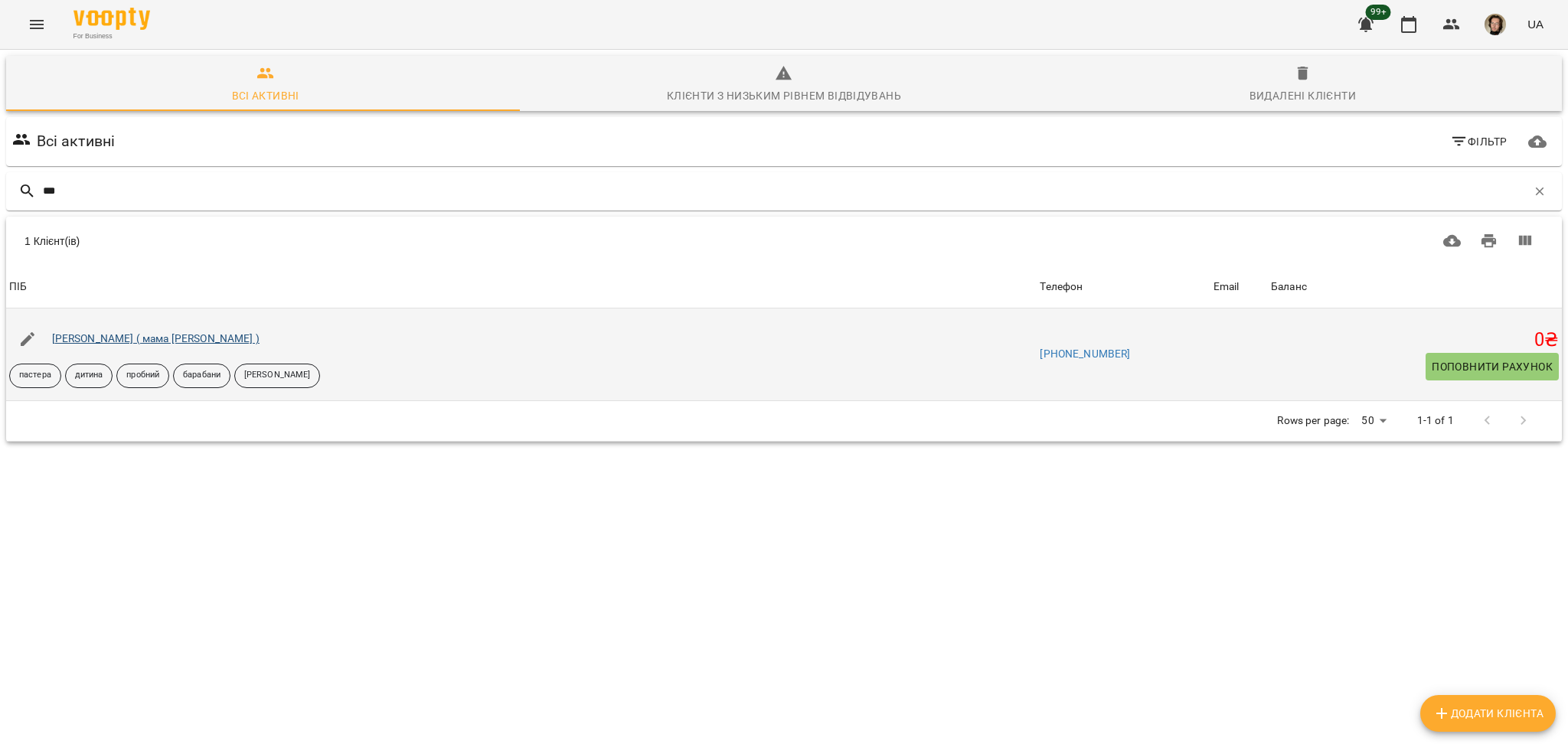
type input "***"
click at [113, 343] on link "[PERSON_NAME] ( мама [PERSON_NAME] )" at bounding box center [156, 338] width 207 height 12
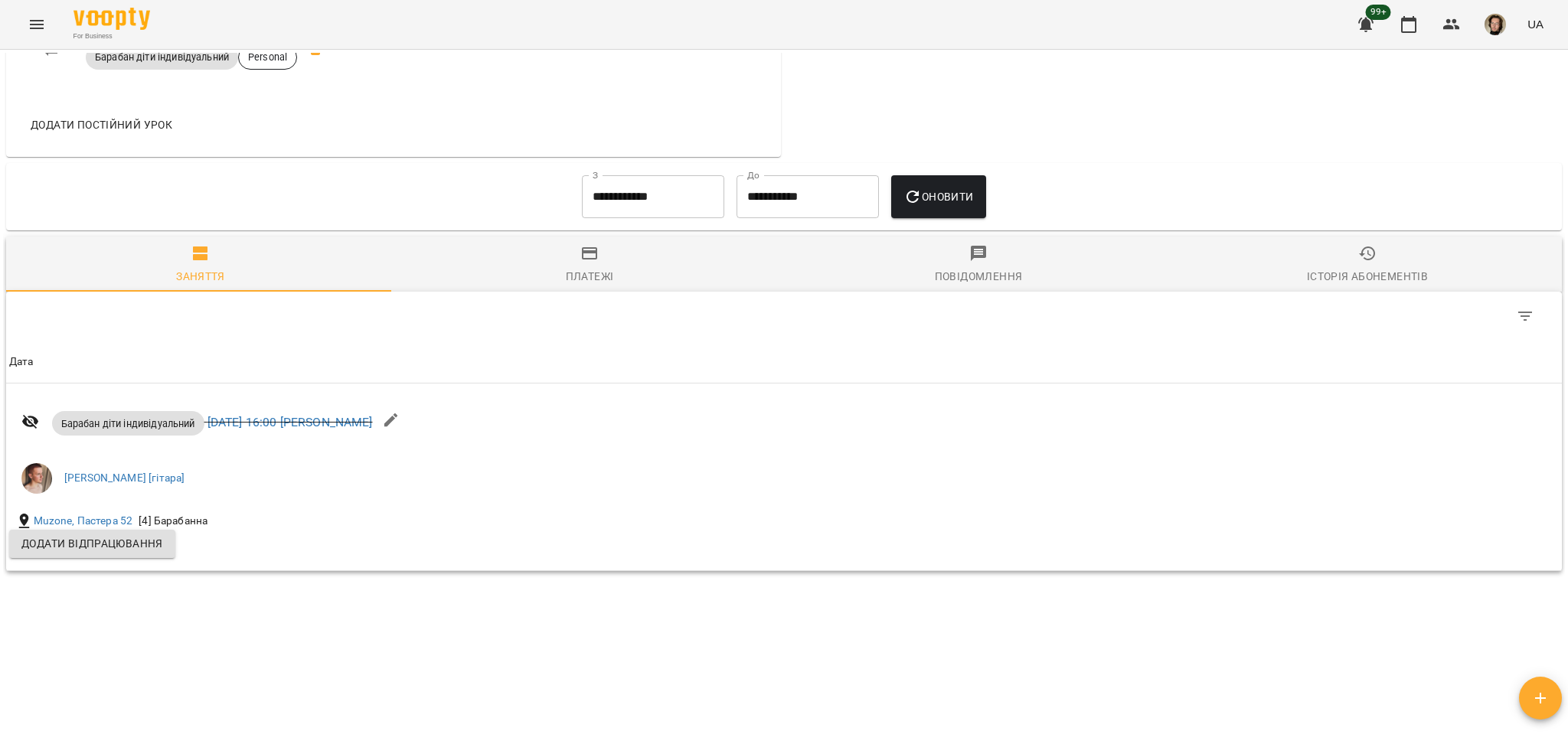
scroll to position [825, 0]
